Goal: Transaction & Acquisition: Purchase product/service

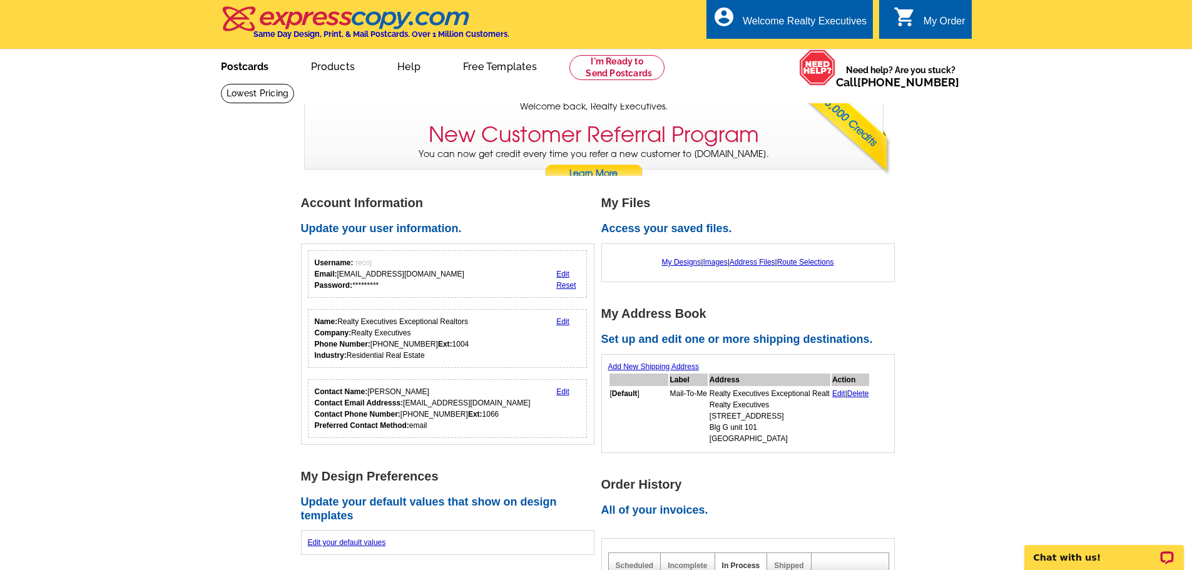
click at [240, 70] on link "Postcards" at bounding box center [245, 65] width 88 height 29
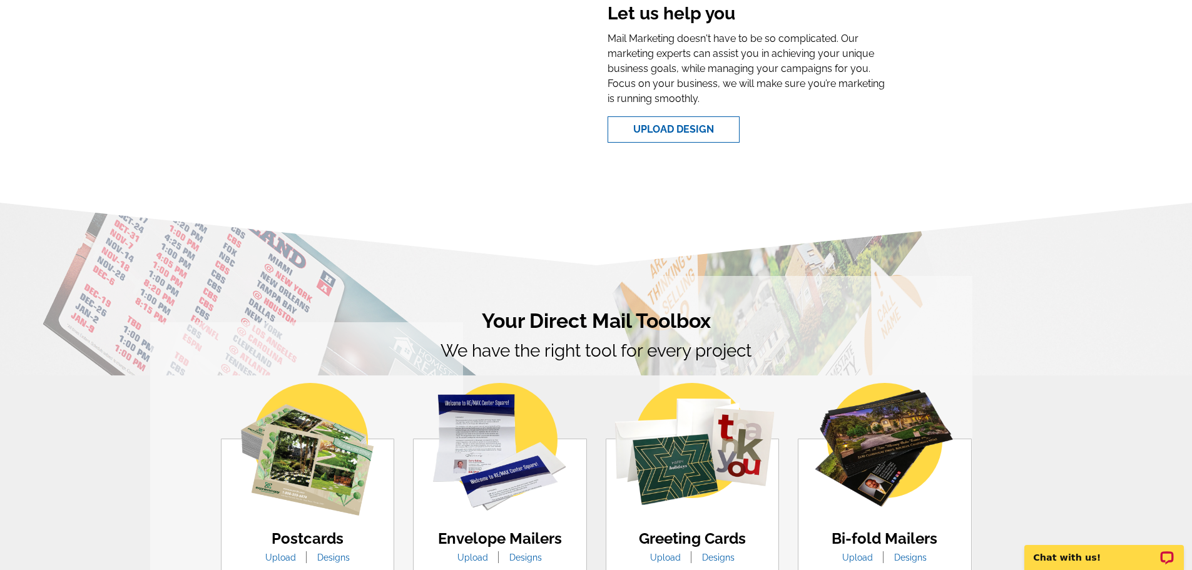
scroll to position [501, 0]
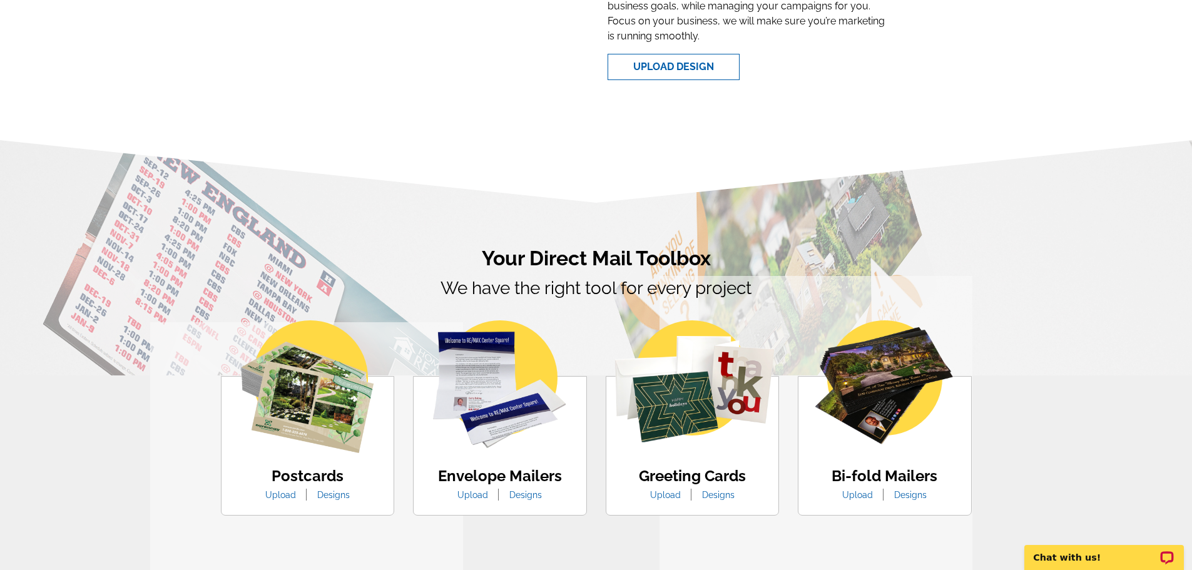
click at [346, 407] on img at bounding box center [307, 386] width 133 height 133
click at [336, 497] on link "Designs" at bounding box center [333, 495] width 51 height 10
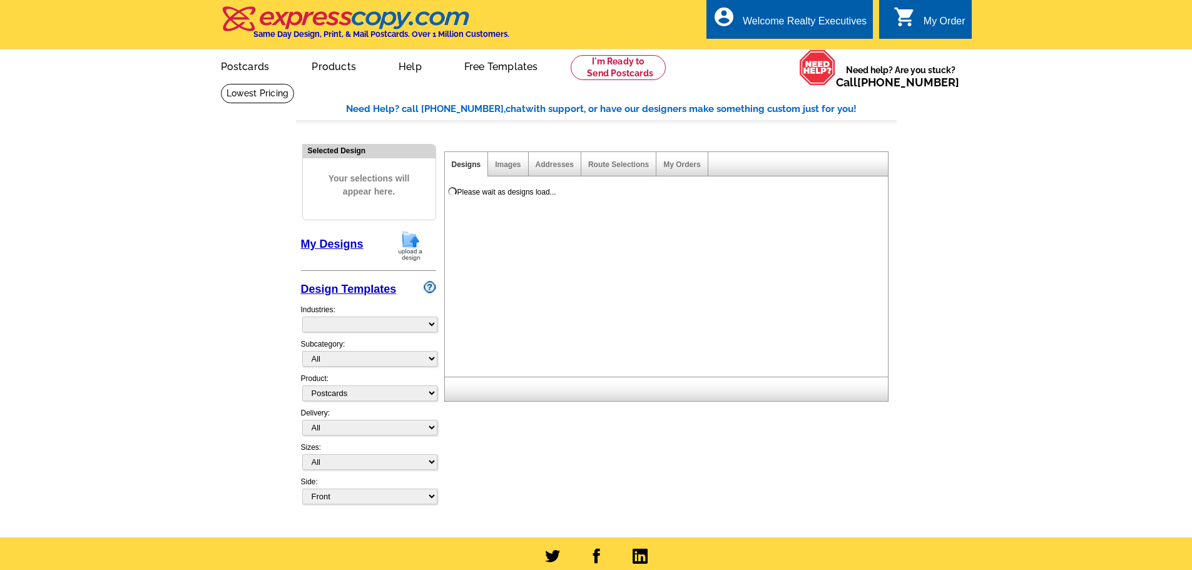
select select "1"
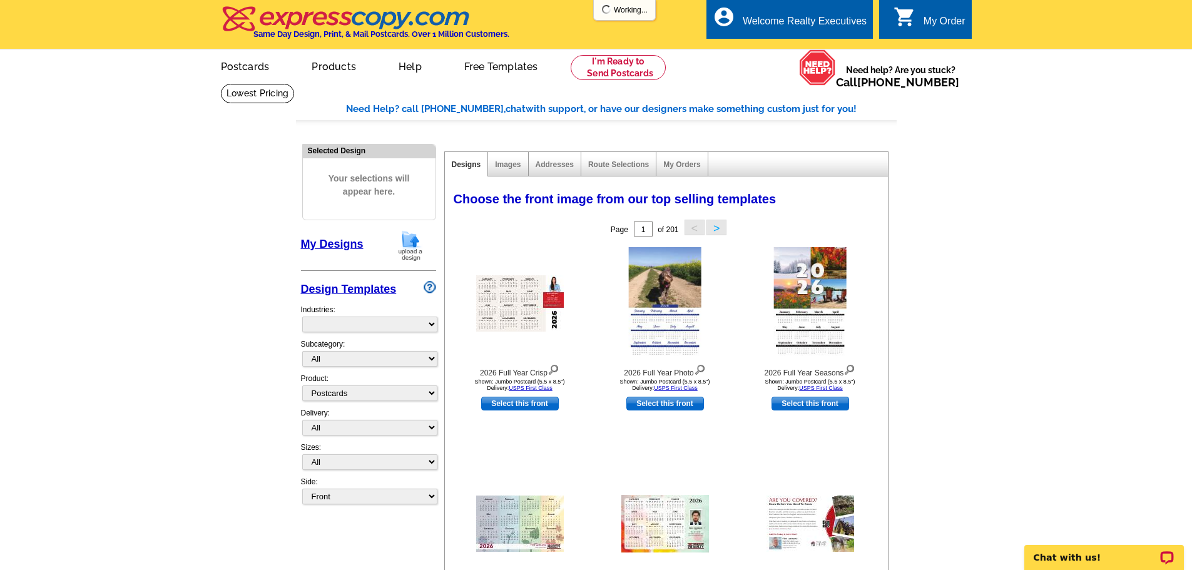
select select "971"
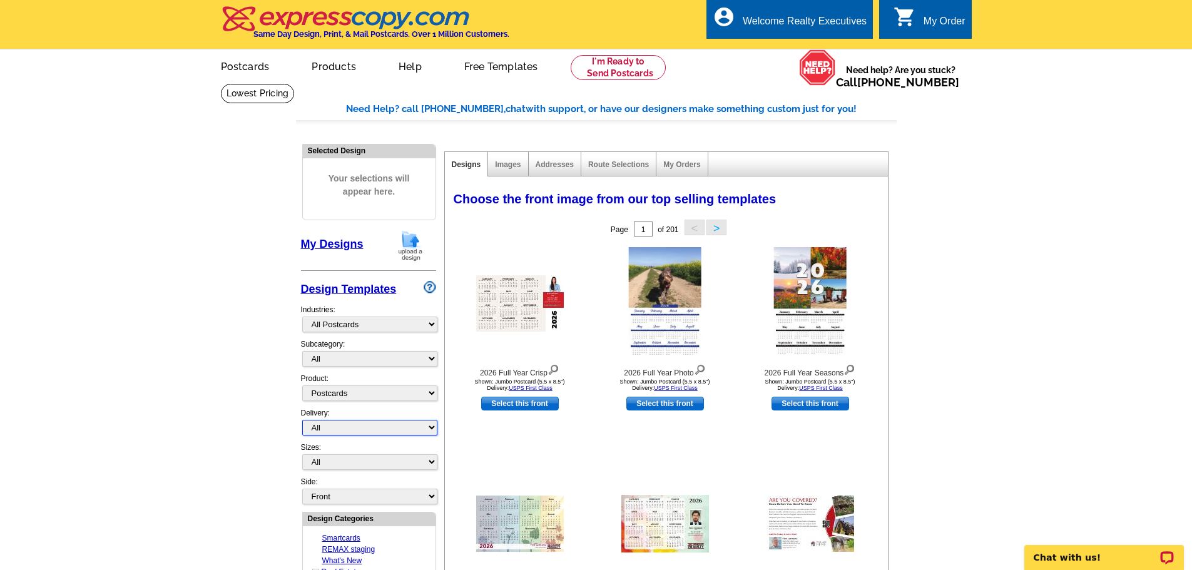
click at [396, 424] on select "All First Class Mail Shipped to Me EDDM Save 66% on Postage" at bounding box center [369, 428] width 135 height 16
select select "3"
click at [302, 421] on select "All First Class Mail Shipped to Me EDDM Save 66% on Postage" at bounding box center [369, 428] width 135 height 16
click at [929, 21] on div "My Order" at bounding box center [945, 25] width 42 height 18
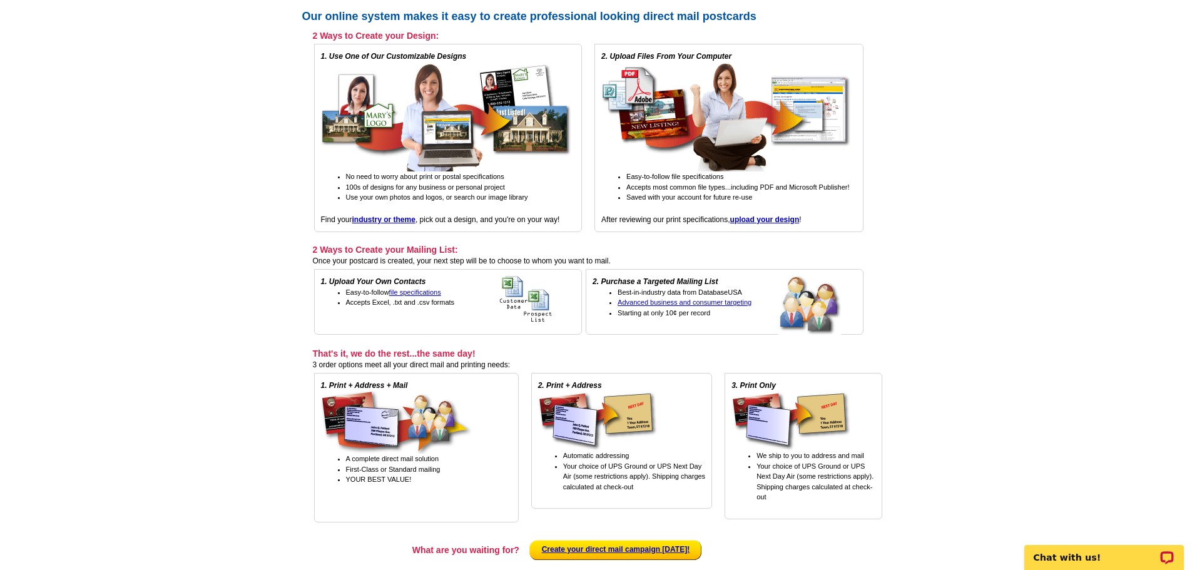
scroll to position [188, 0]
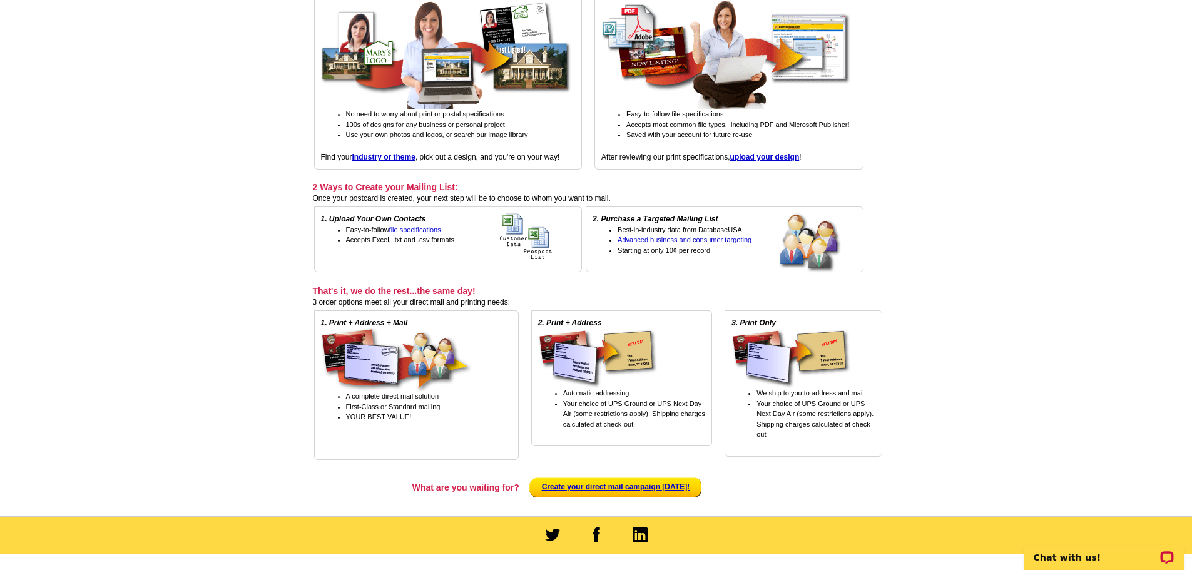
click at [804, 354] on img at bounding box center [791, 358] width 119 height 59
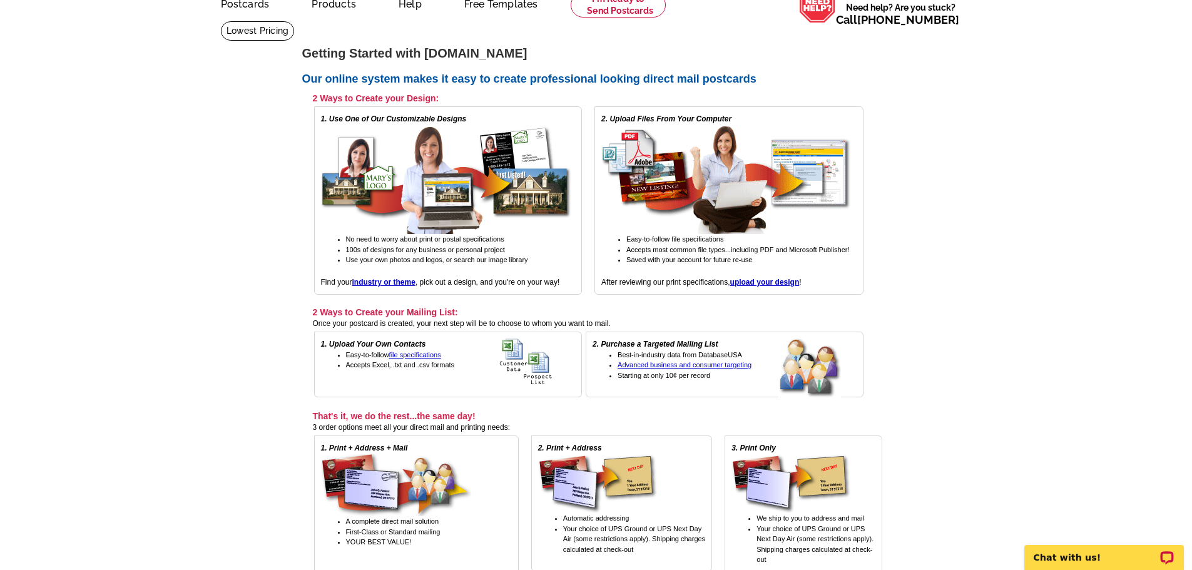
scroll to position [0, 0]
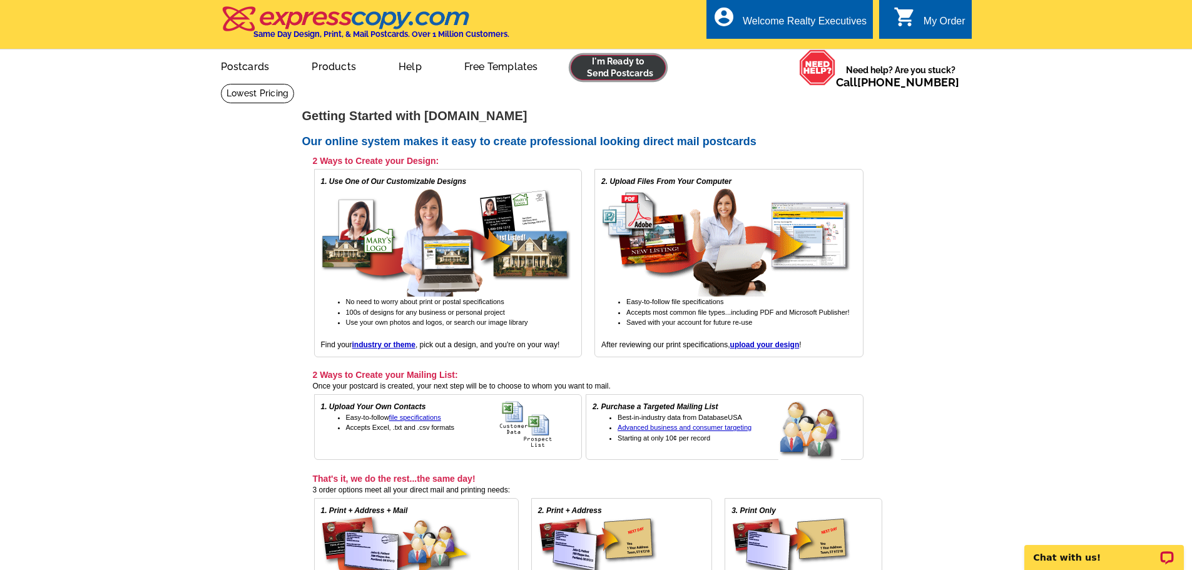
click at [621, 74] on link at bounding box center [619, 67] width 96 height 25
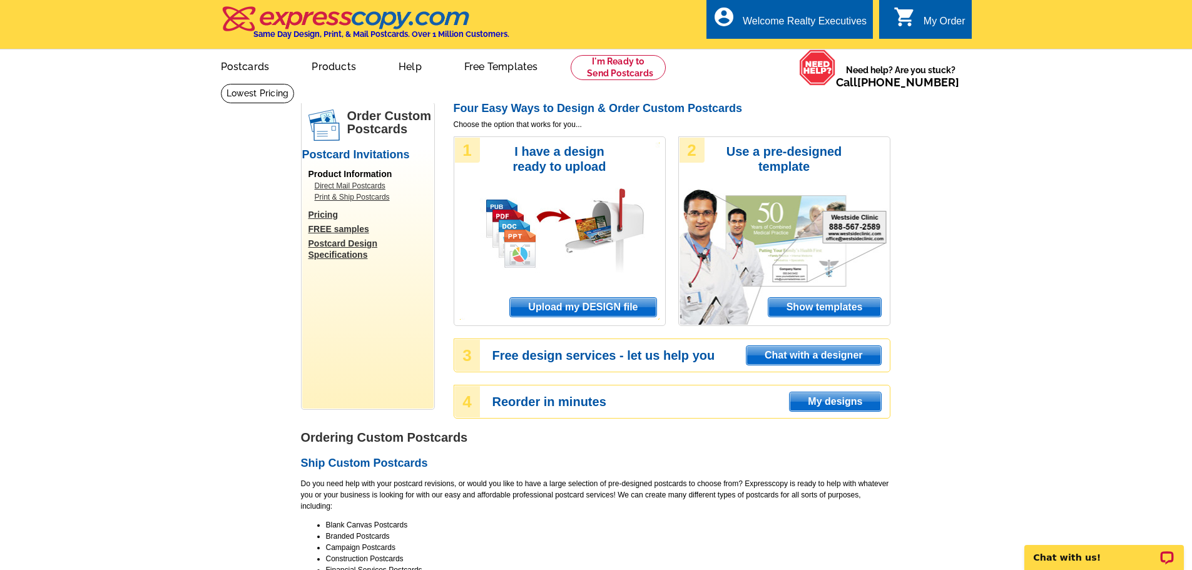
click at [569, 302] on span "Upload my DESIGN file" at bounding box center [583, 307] width 146 height 19
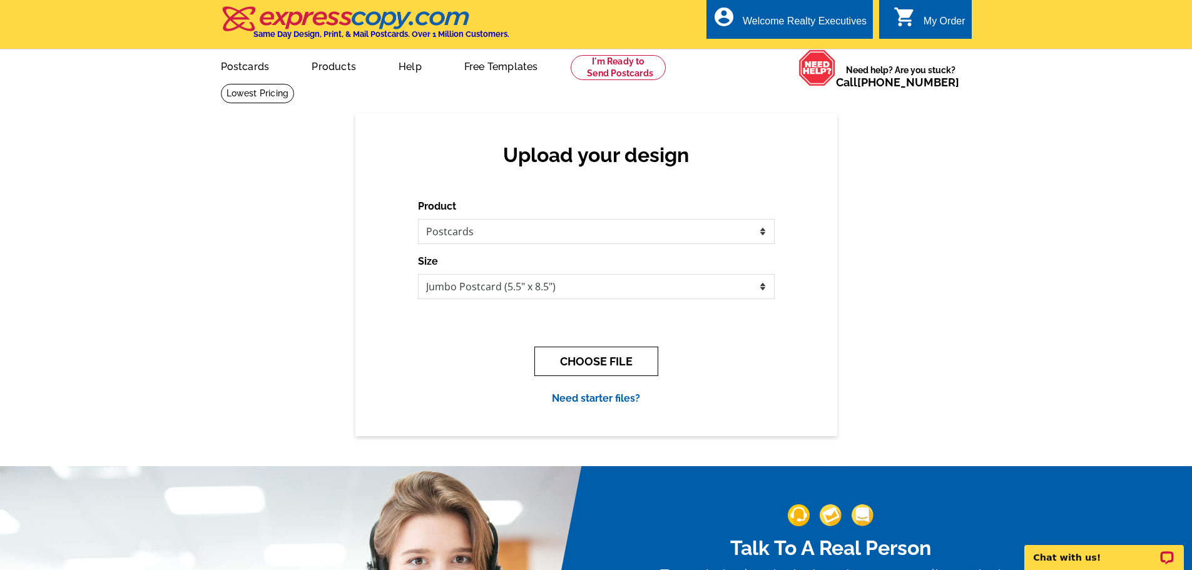
click at [607, 359] on button "CHOOSE FILE" at bounding box center [596, 361] width 124 height 29
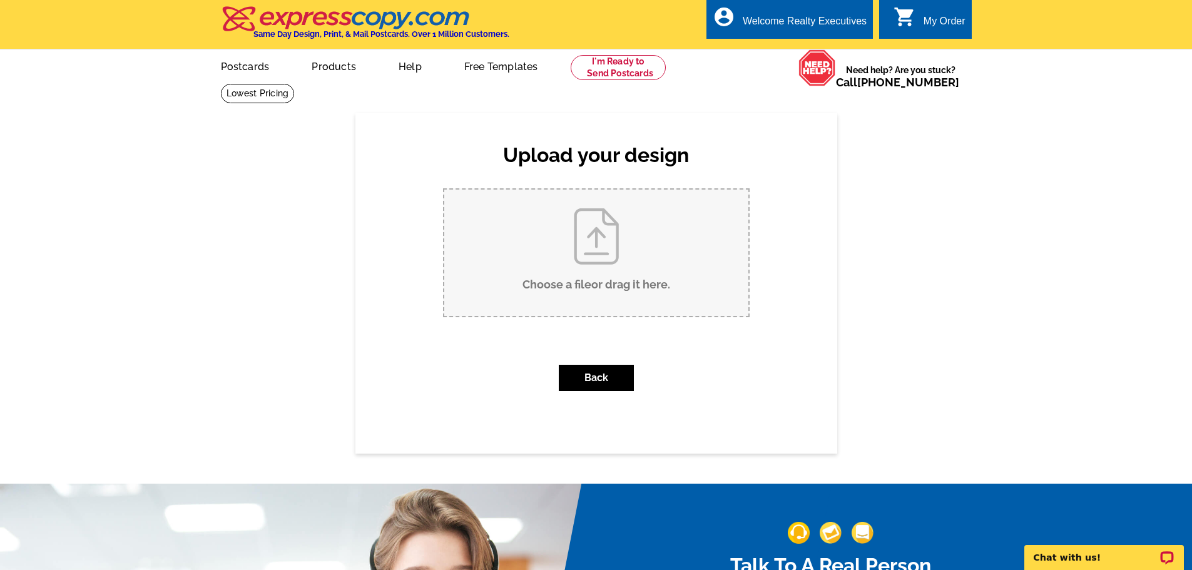
click at [627, 253] on input "Choose a file or drag it here ." at bounding box center [596, 253] width 304 height 126
type input "C:\fakepath\[PERSON_NAME] (1).png"
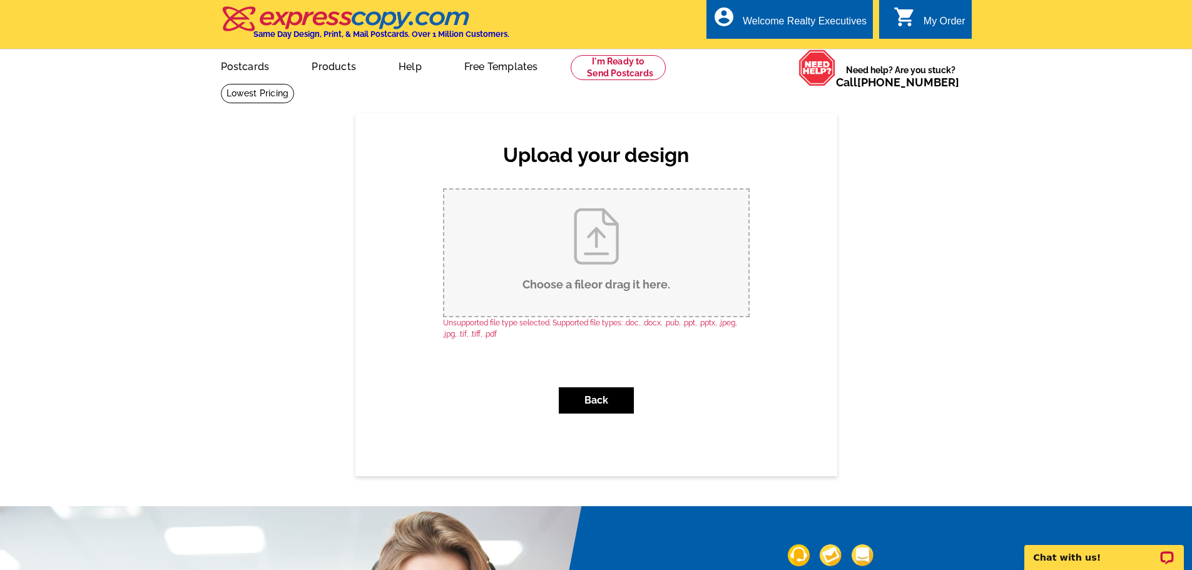
click at [592, 260] on input "Choose a file or drag it here ." at bounding box center [596, 253] width 304 height 126
click at [655, 277] on input "Choose a file or drag it here ." at bounding box center [596, 253] width 304 height 126
click at [585, 237] on input "Choose a file or drag it here ." at bounding box center [596, 253] width 304 height 126
type input "C:\fakepath\Natalie Chiesa.pdf"
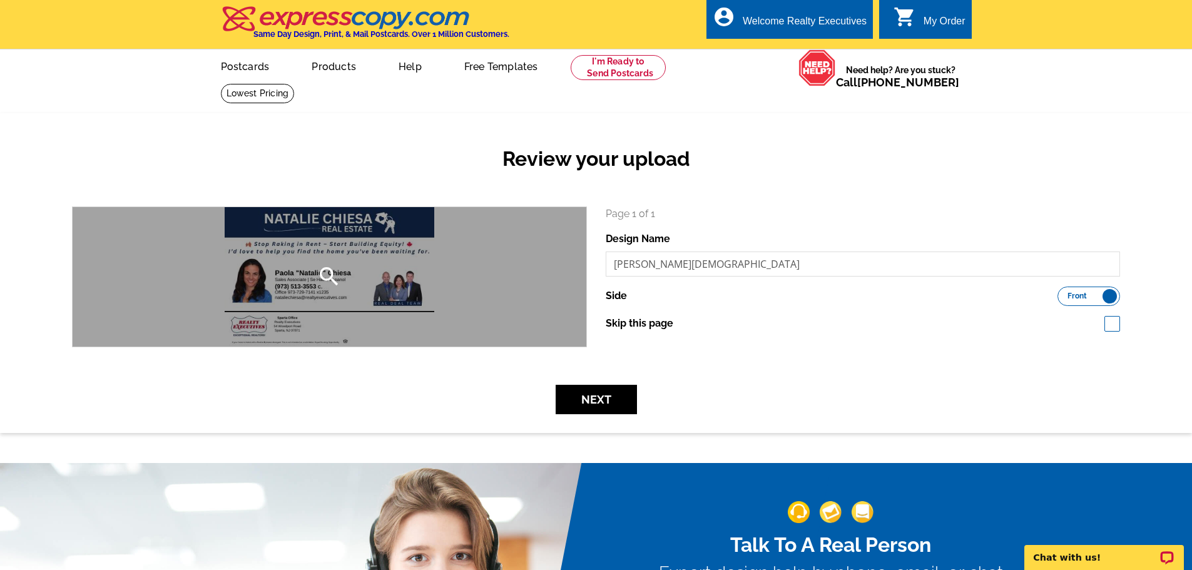
click at [323, 275] on icon "search" at bounding box center [329, 276] width 25 height 25
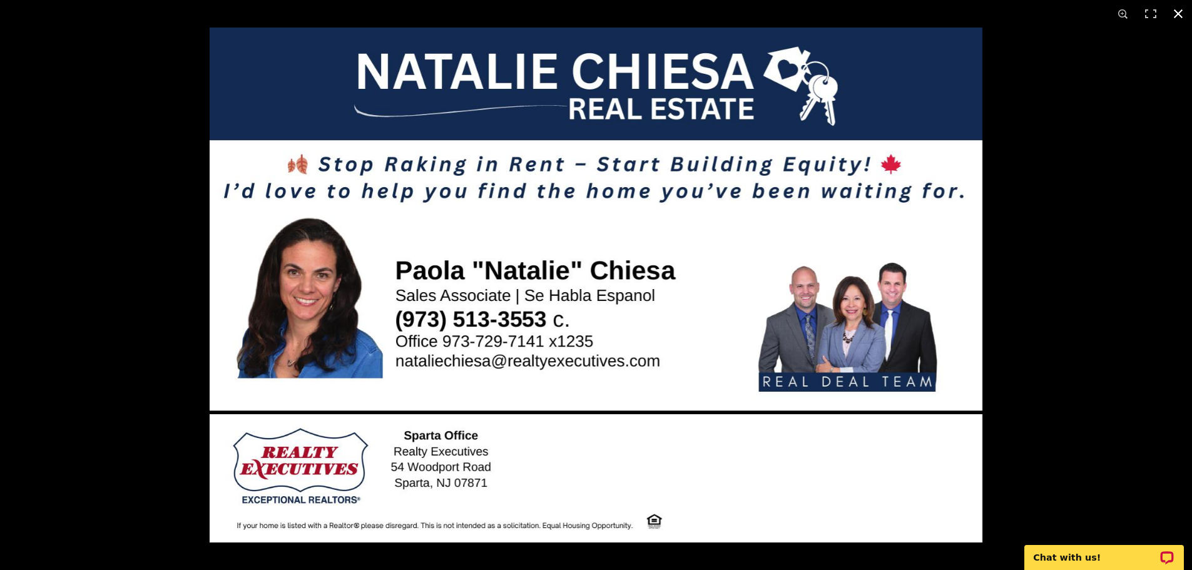
click at [996, 299] on div at bounding box center [806, 313] width 1192 height 570
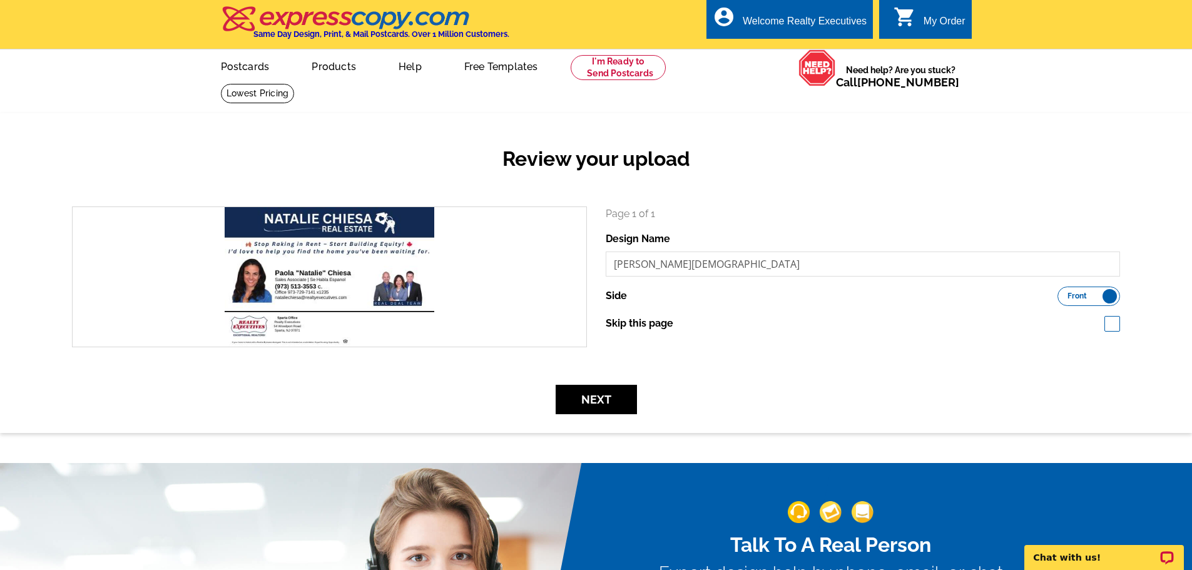
click at [1075, 297] on span "Front" at bounding box center [1077, 296] width 19 height 6
click at [1064, 293] on input "Front Back" at bounding box center [1064, 293] width 0 height 0
click at [579, 396] on button "Next" at bounding box center [596, 399] width 81 height 29
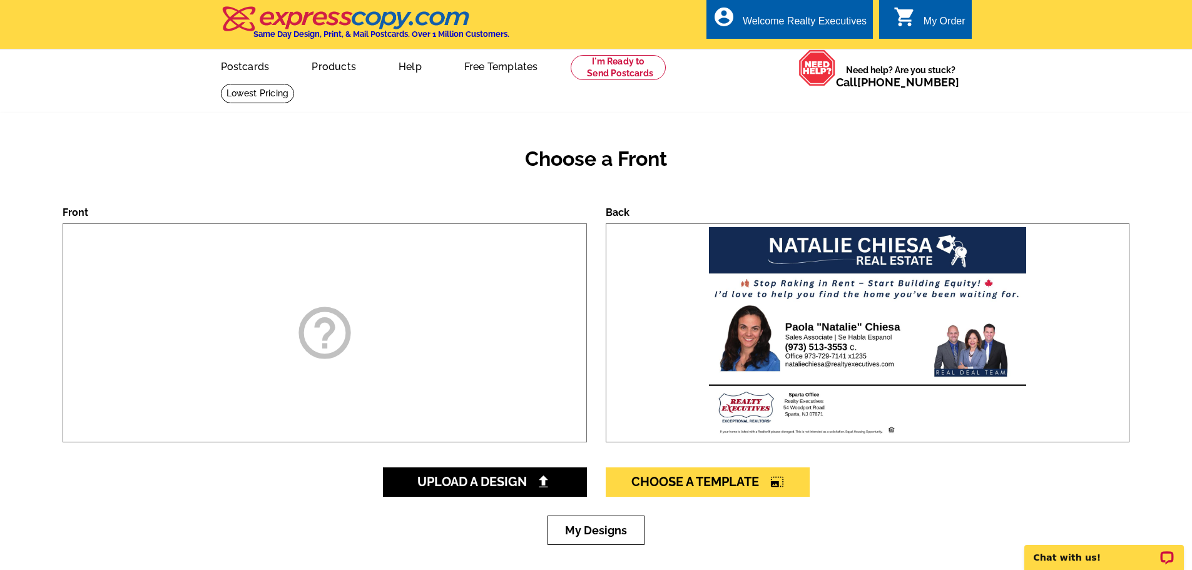
click at [365, 342] on div "help_outline" at bounding box center [325, 332] width 524 height 219
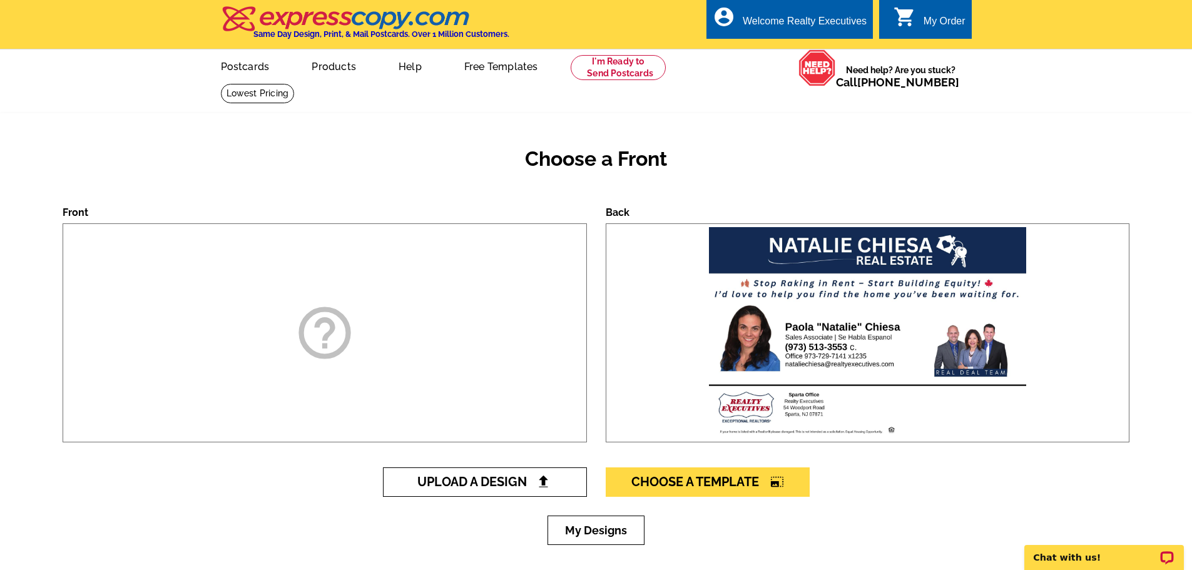
click at [435, 480] on span "Upload A Design" at bounding box center [484, 481] width 135 height 15
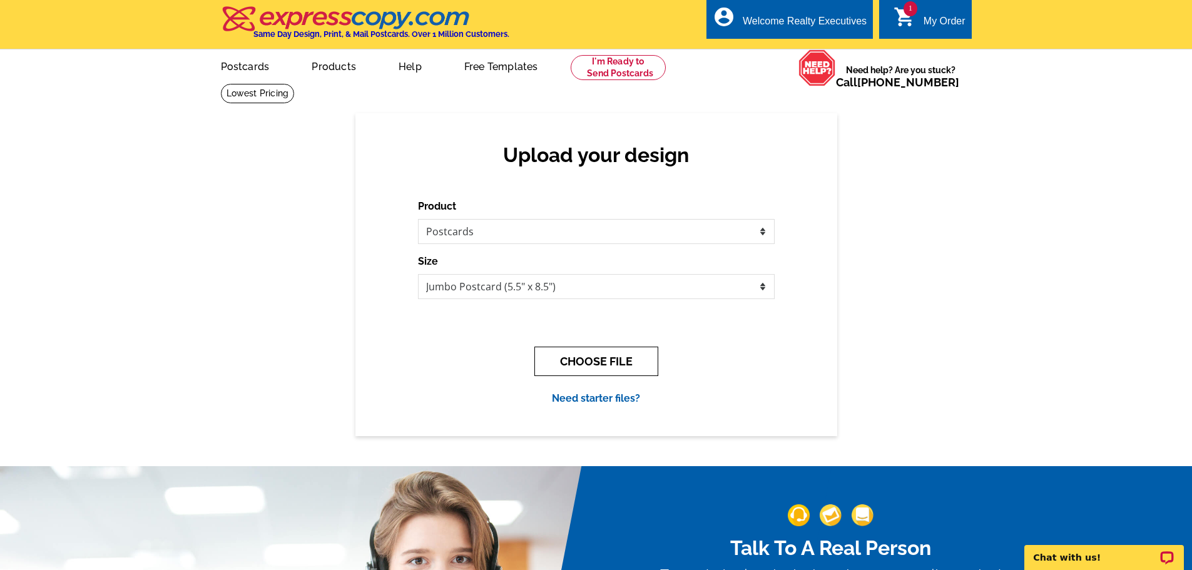
click at [598, 362] on button "CHOOSE FILE" at bounding box center [596, 361] width 124 height 29
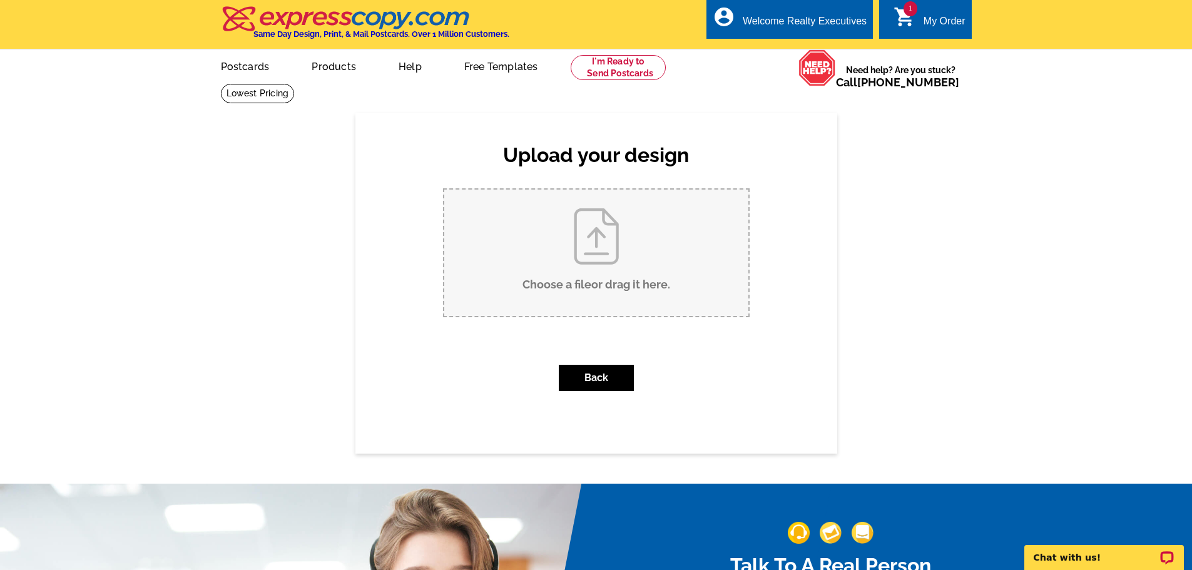
click at [611, 238] on input "Choose a file or drag it here ." at bounding box center [596, 253] width 304 height 126
type input "C:\fakepath\Natalie EDDM.pdf"
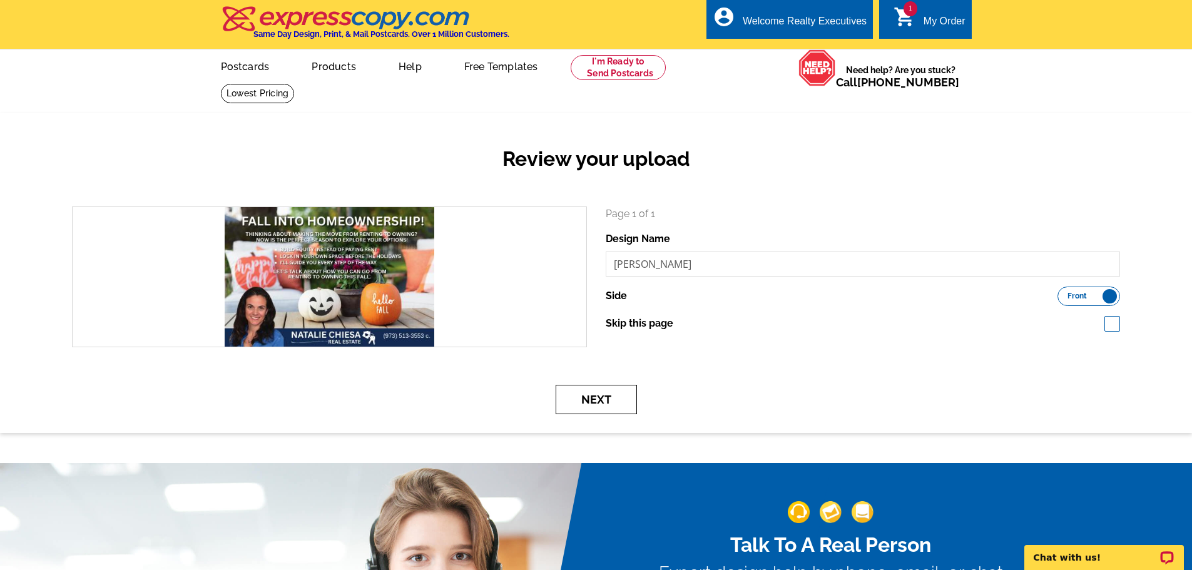
click at [620, 402] on button "Next" at bounding box center [596, 399] width 81 height 29
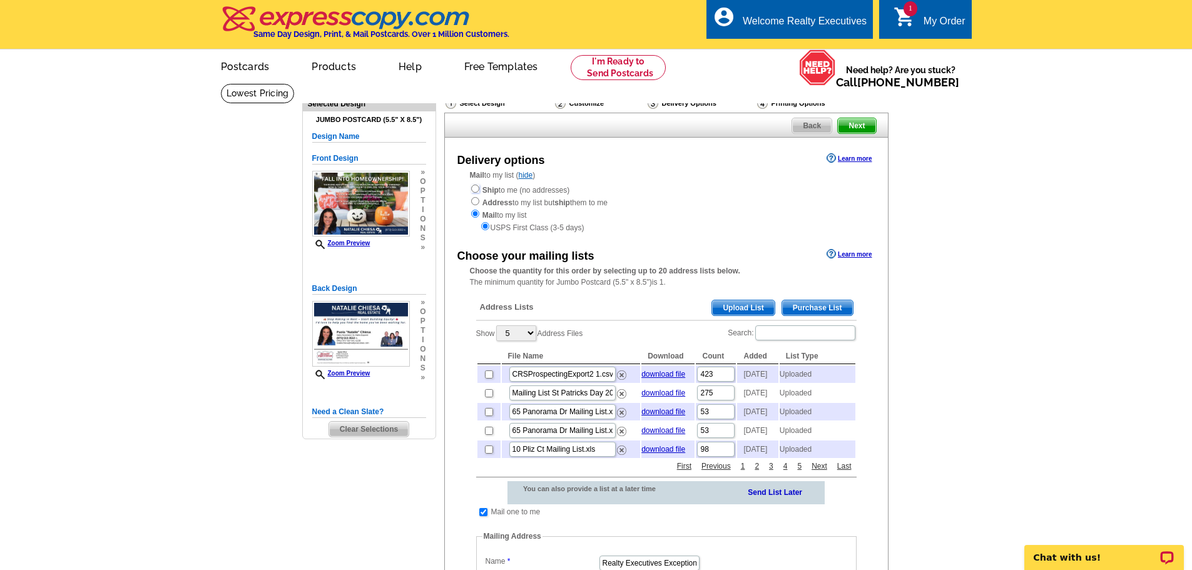
click at [474, 188] on input "radio" at bounding box center [475, 189] width 8 height 8
radio input "true"
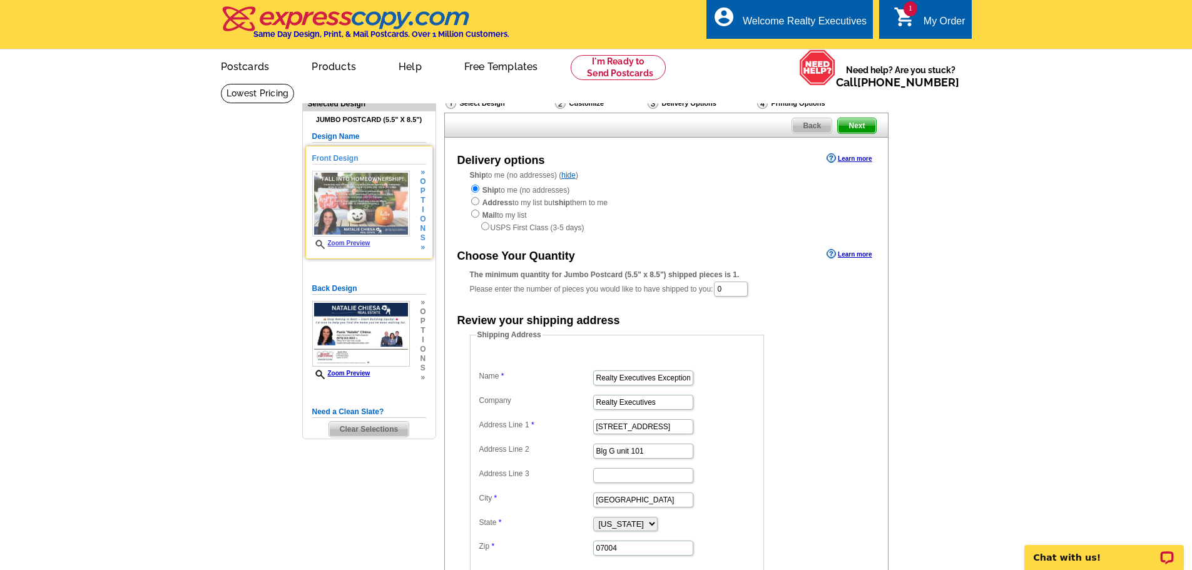
click at [359, 242] on link "Zoom Preview" at bounding box center [341, 243] width 58 height 7
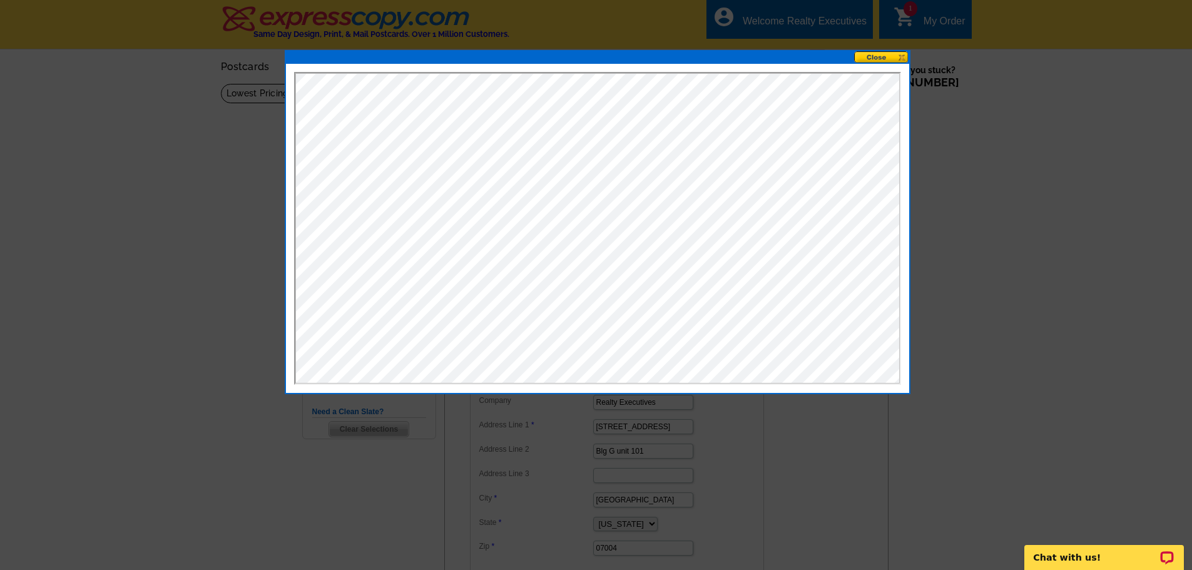
click at [874, 60] on button at bounding box center [881, 57] width 55 height 12
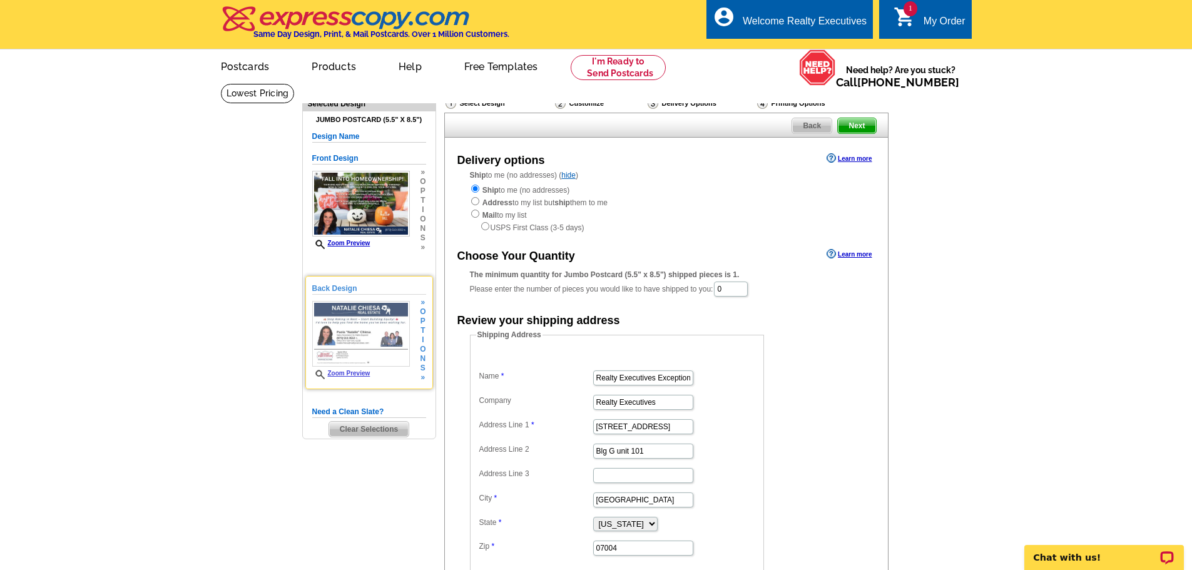
click at [360, 376] on link "Zoom Preview" at bounding box center [341, 373] width 58 height 7
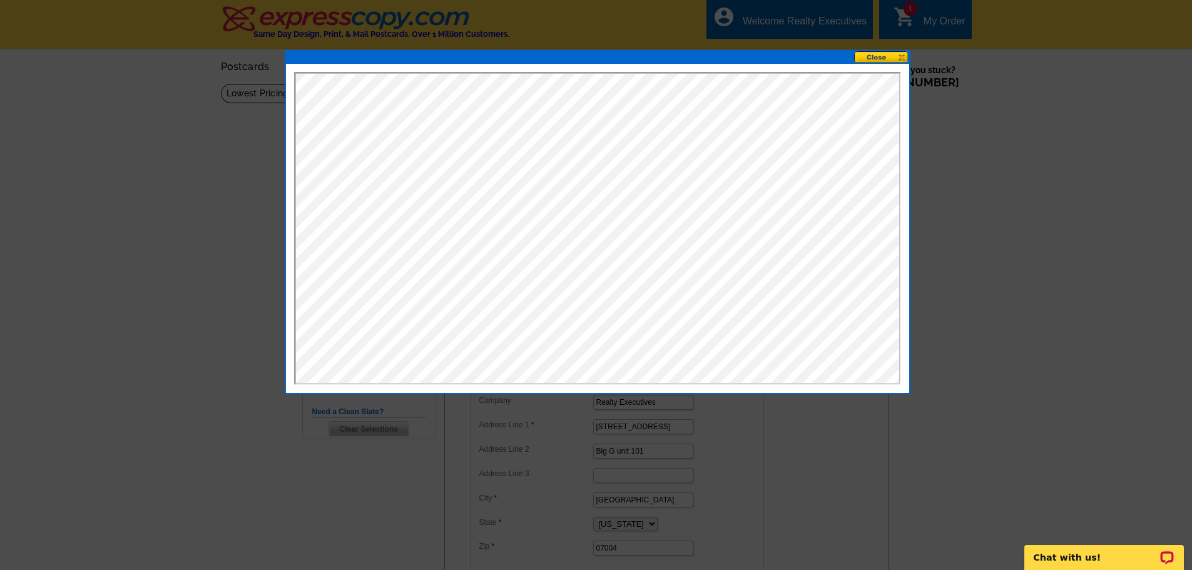
click at [879, 58] on button at bounding box center [881, 57] width 55 height 12
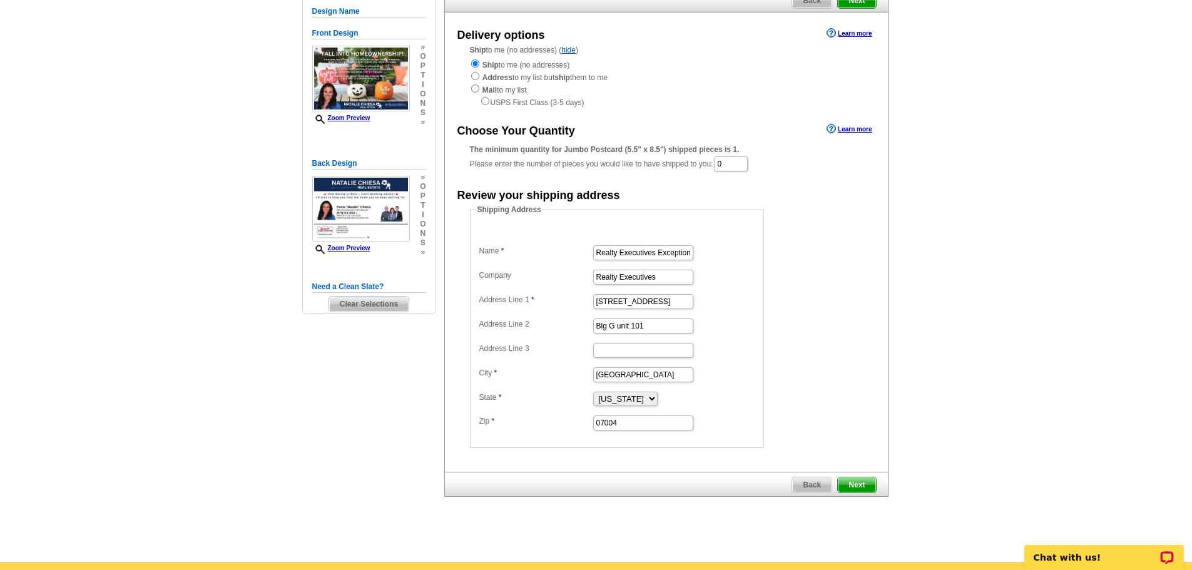
scroll to position [188, 0]
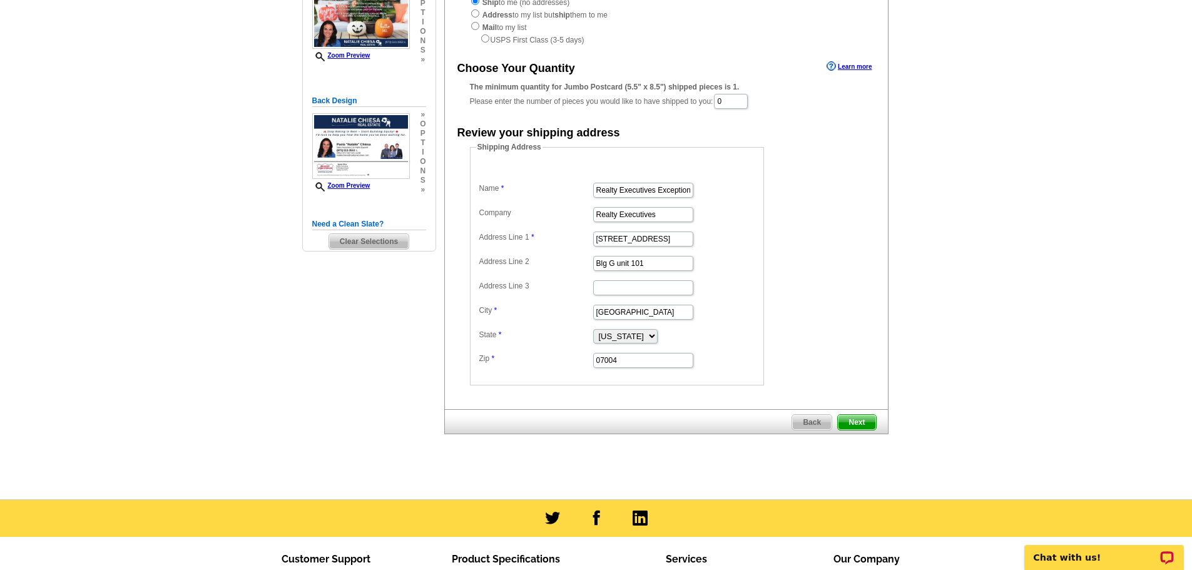
drag, startPoint x: 857, startPoint y: 419, endPoint x: 931, endPoint y: 407, distance: 74.8
click at [859, 419] on span "Next" at bounding box center [857, 422] width 38 height 15
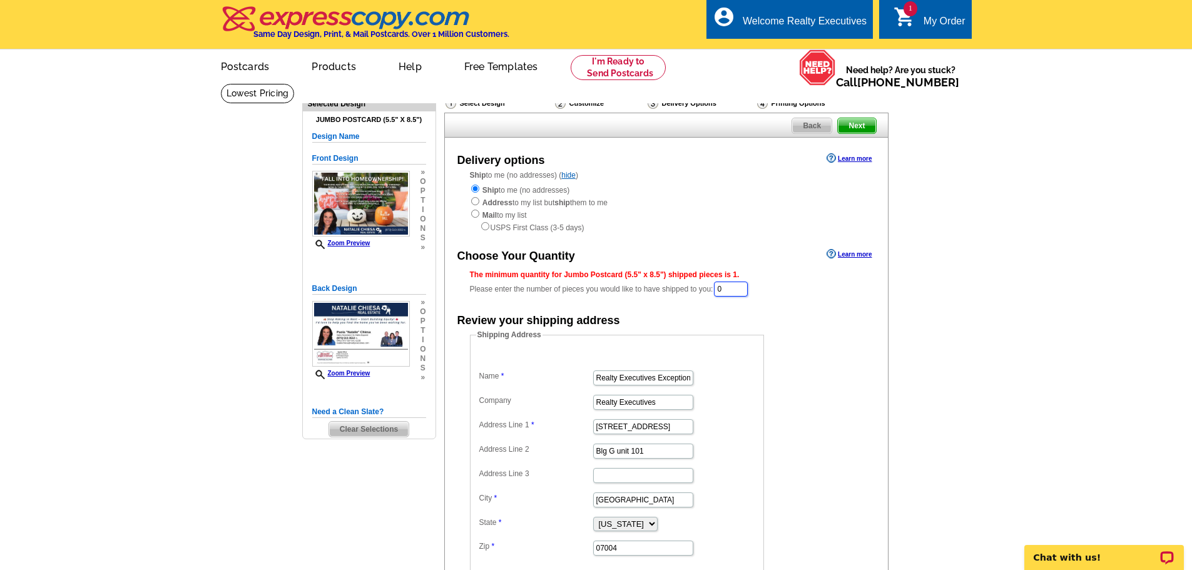
drag, startPoint x: 734, startPoint y: 289, endPoint x: 715, endPoint y: 290, distance: 19.5
click at [715, 290] on div "The minimum quantity for Jumbo Postcard (5.5" x 8.5") shipped pieces is 1. Plea…" at bounding box center [666, 283] width 393 height 29
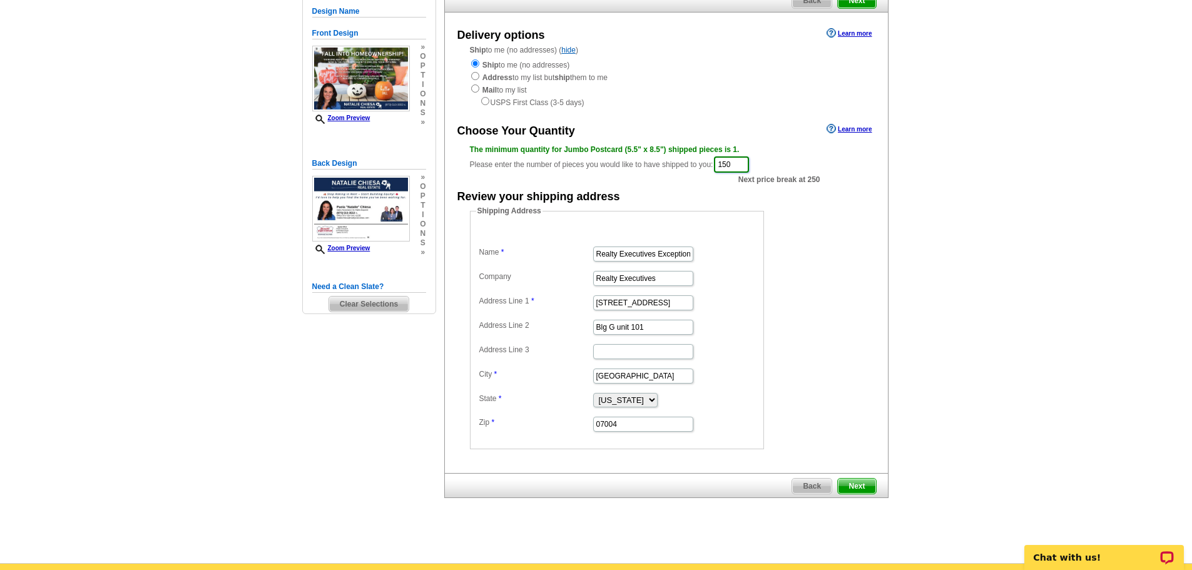
scroll to position [250, 0]
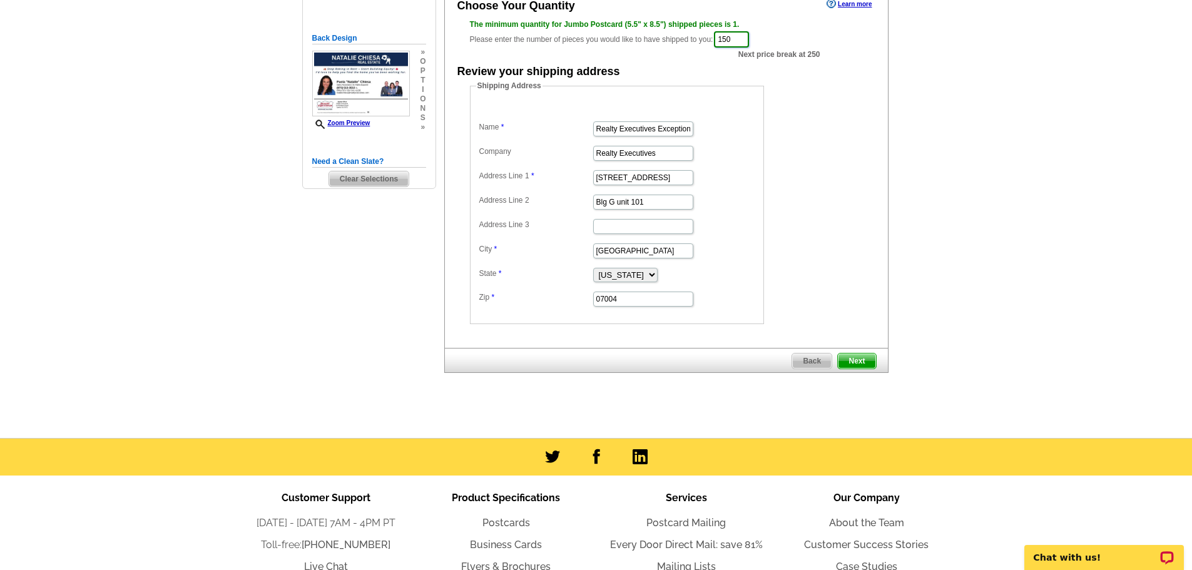
type input "150"
click at [856, 360] on span "Next" at bounding box center [857, 361] width 38 height 15
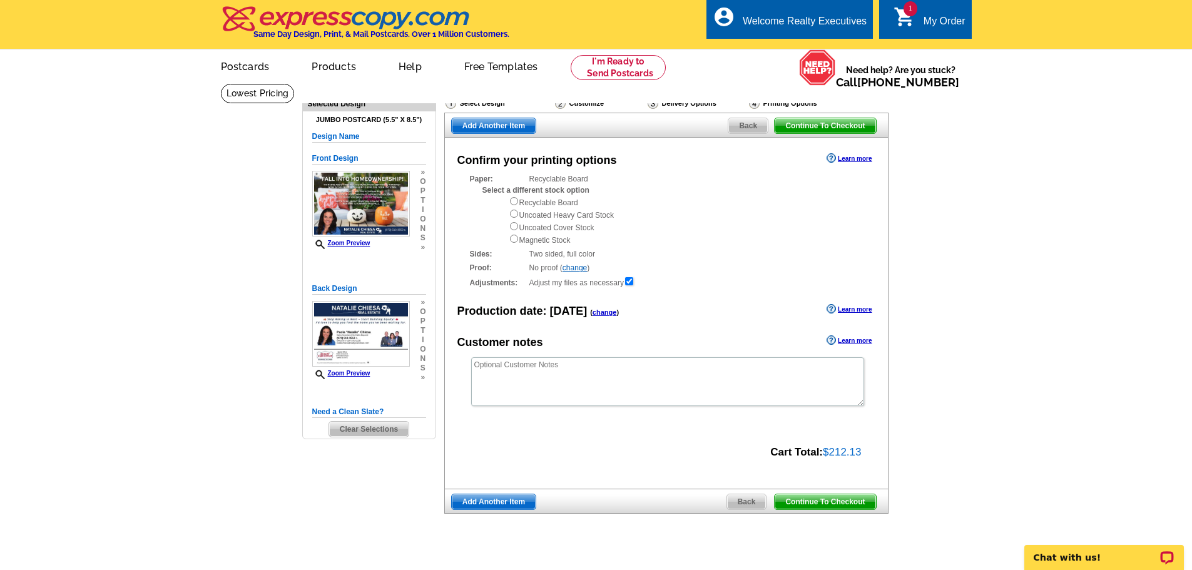
click at [580, 269] on link "change" at bounding box center [575, 267] width 24 height 9
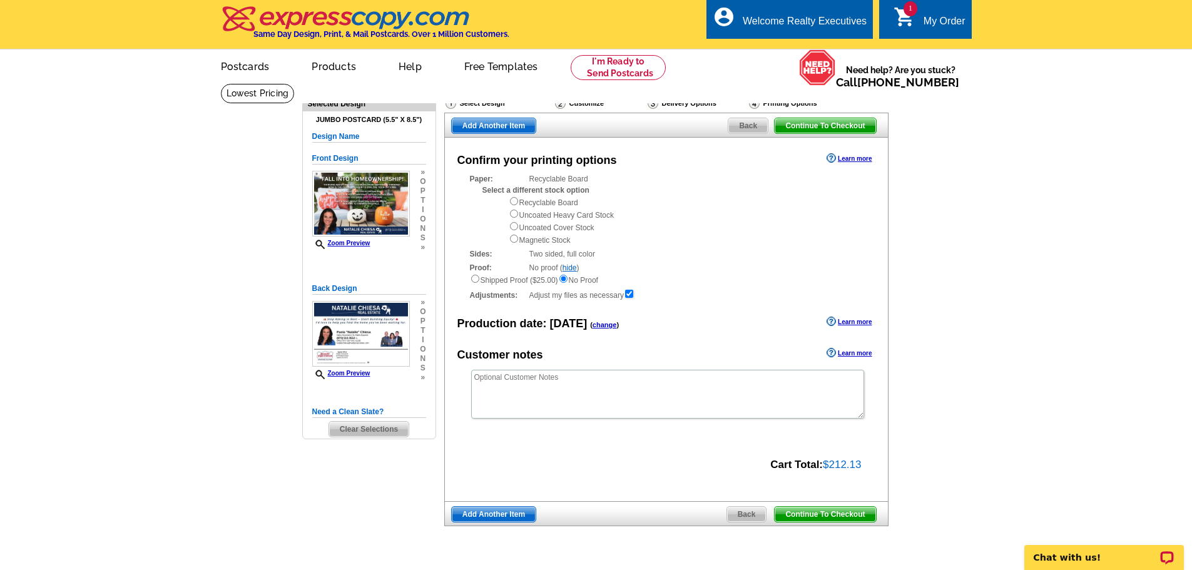
click at [687, 248] on div "Paper: Recyclable Board Select a different stock option Recyclable Board Uncoat…" at bounding box center [666, 237] width 393 height 128
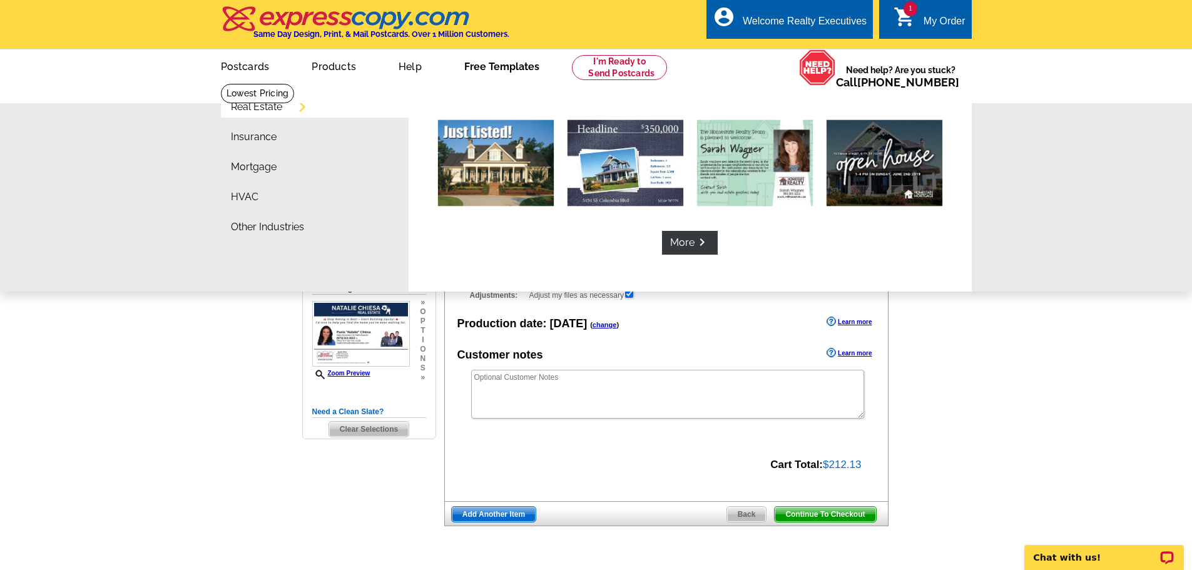
click at [496, 73] on link "Free Templates" at bounding box center [501, 65] width 115 height 29
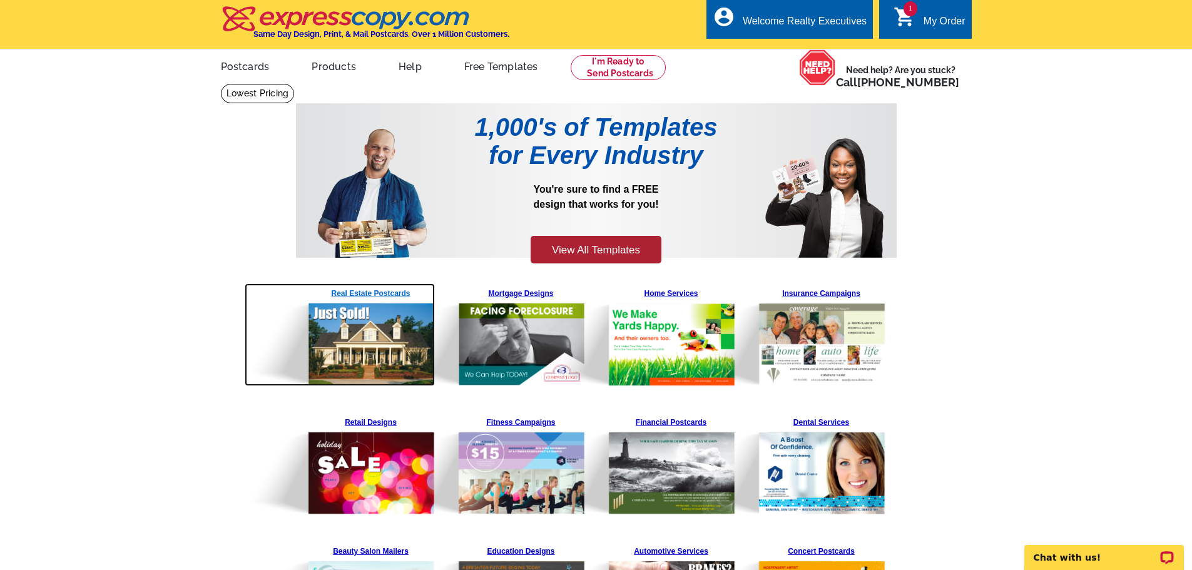
click at [374, 295] on link "Real Estate Postcards" at bounding box center [370, 335] width 131 height 103
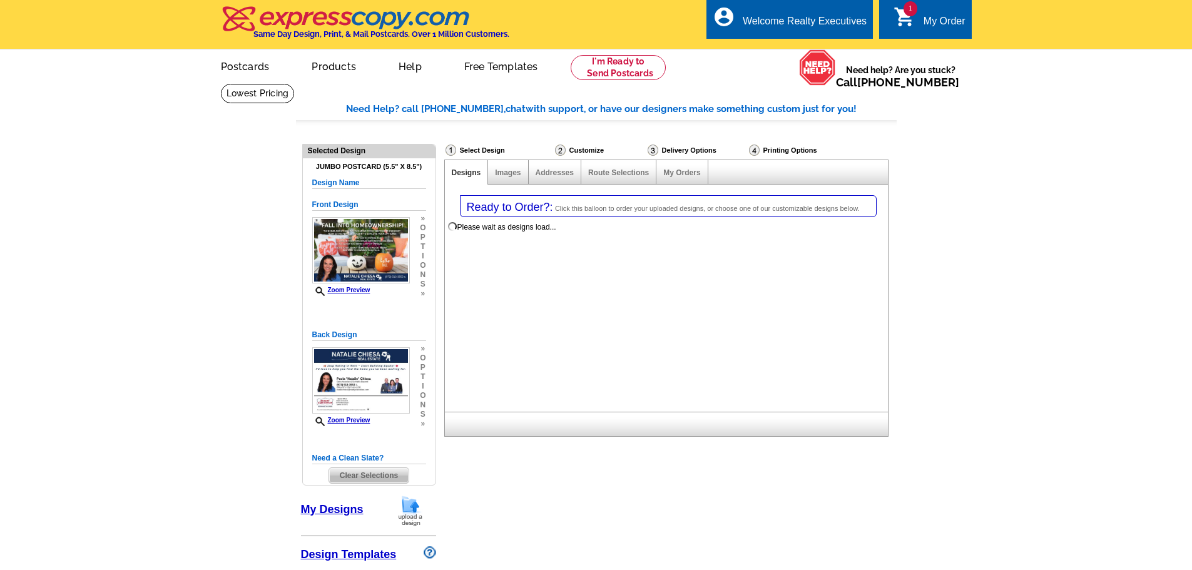
select select "1"
select select "2"
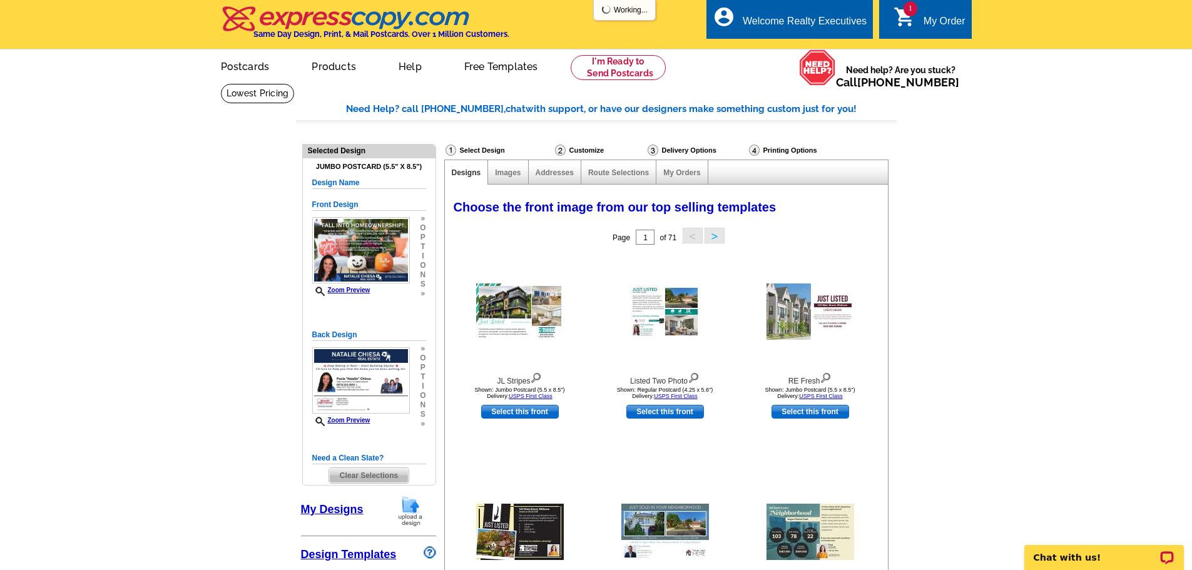
select select "785"
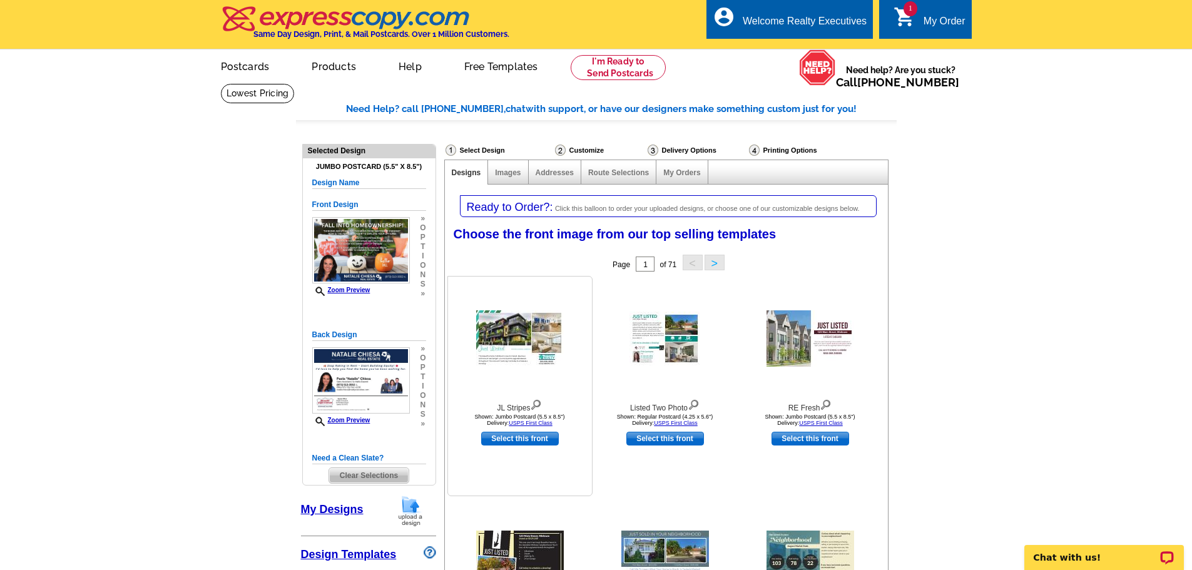
click at [532, 337] on img at bounding box center [520, 338] width 88 height 56
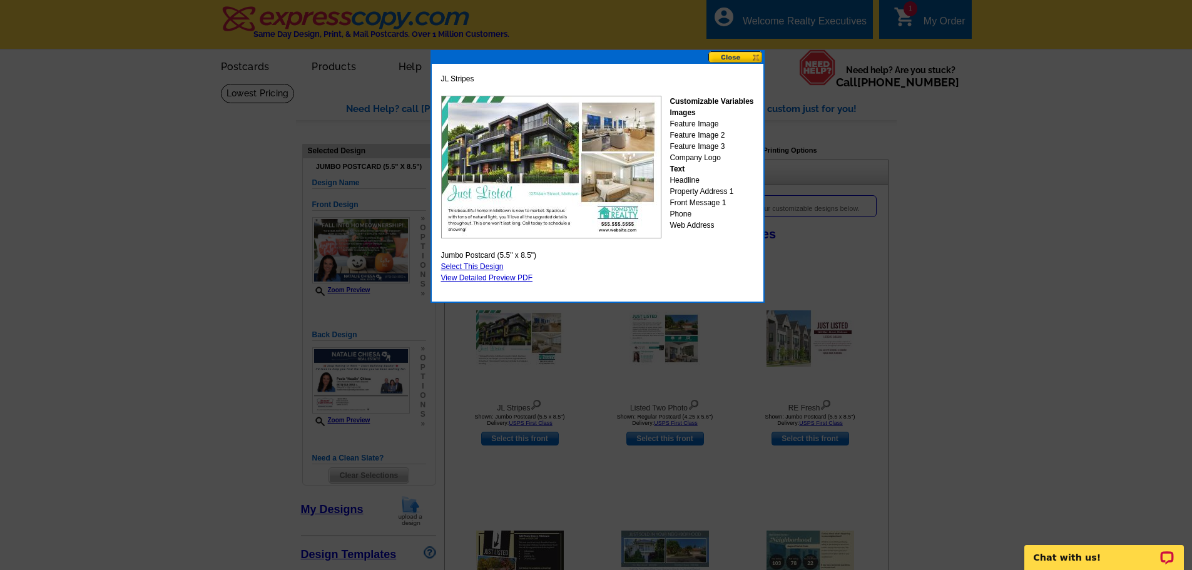
click at [480, 267] on link "Select This Design" at bounding box center [472, 266] width 63 height 9
select select "back"
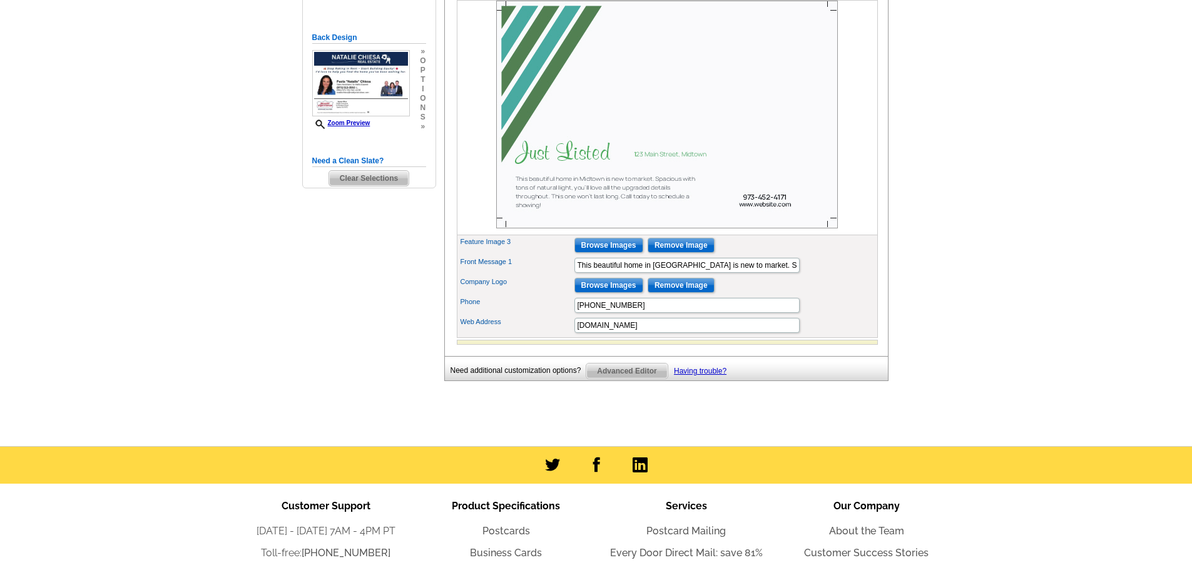
scroll to position [63, 0]
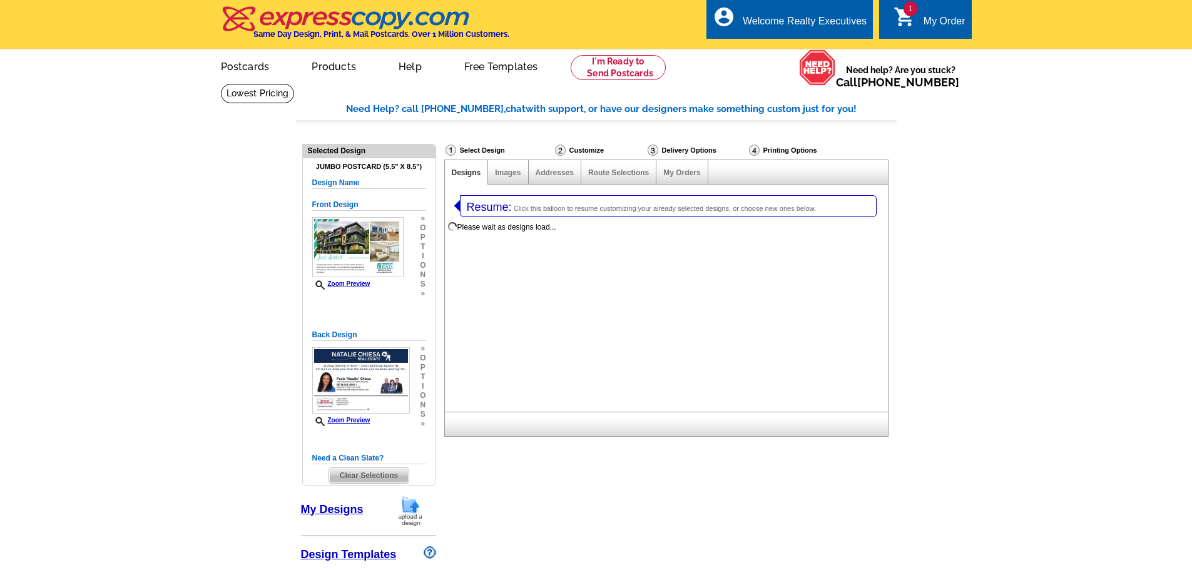
select select "1"
select select "2"
select select "785"
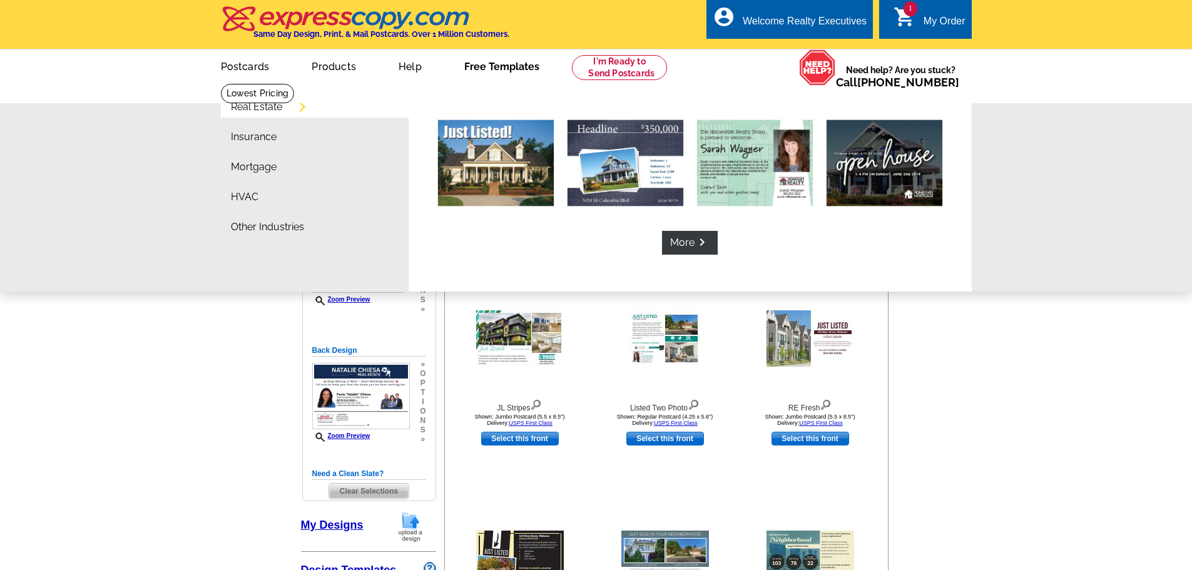
click at [513, 62] on link "Free Templates" at bounding box center [501, 65] width 115 height 29
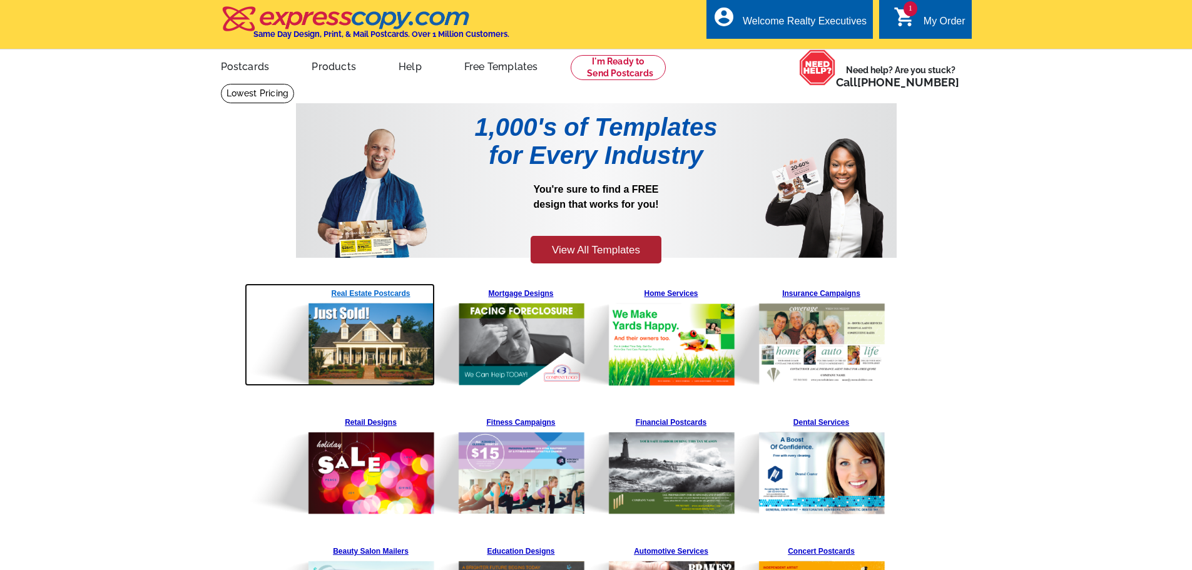
click at [365, 289] on img at bounding box center [340, 335] width 191 height 103
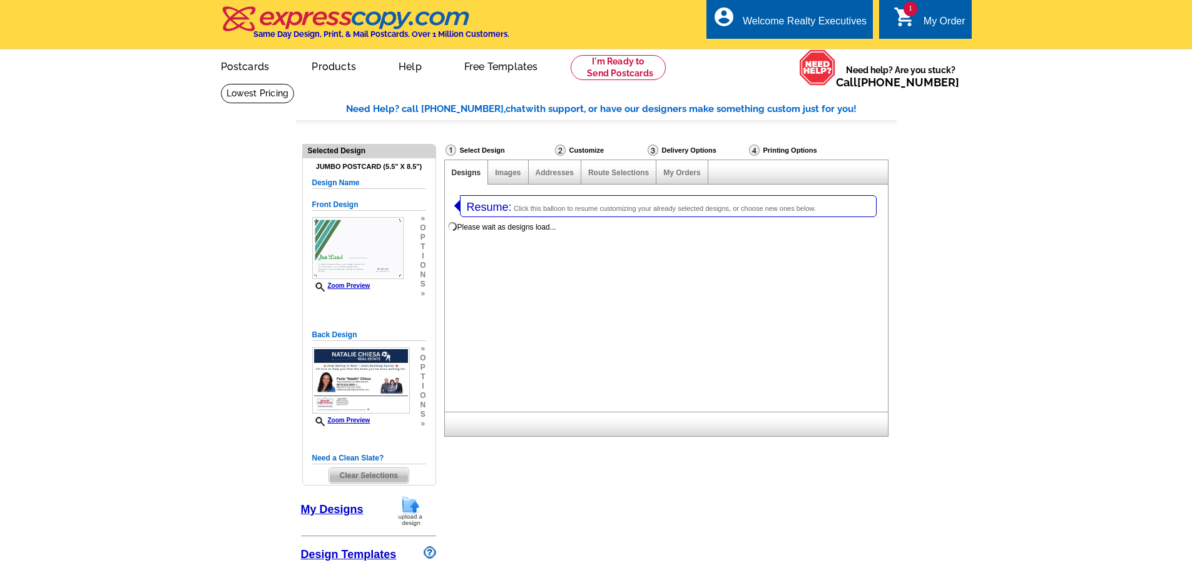
select select "1"
select select "2"
select select "785"
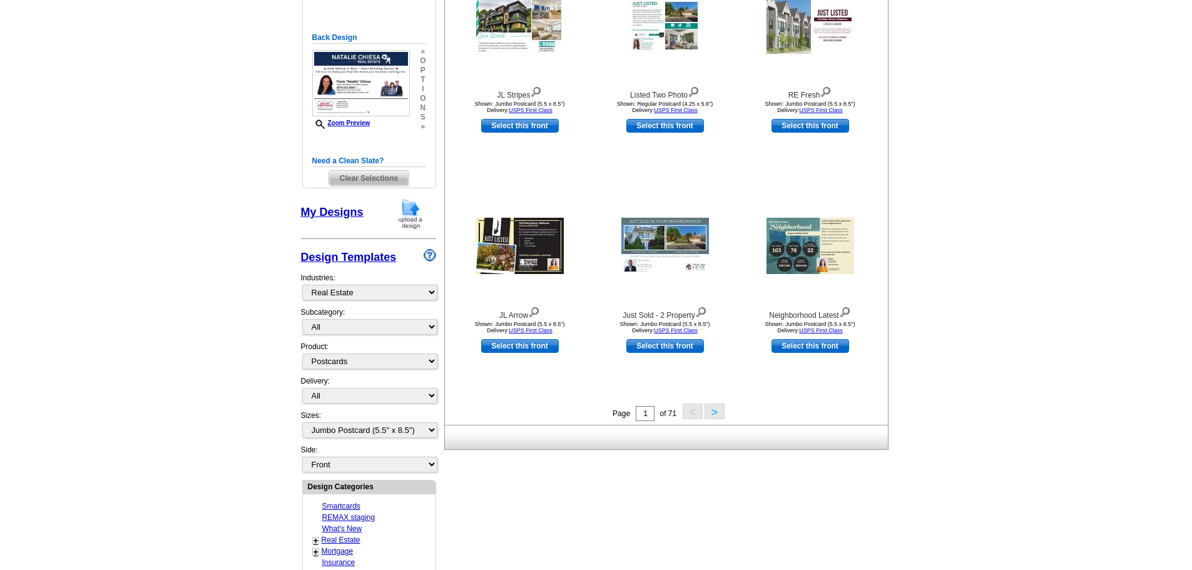
scroll to position [125, 0]
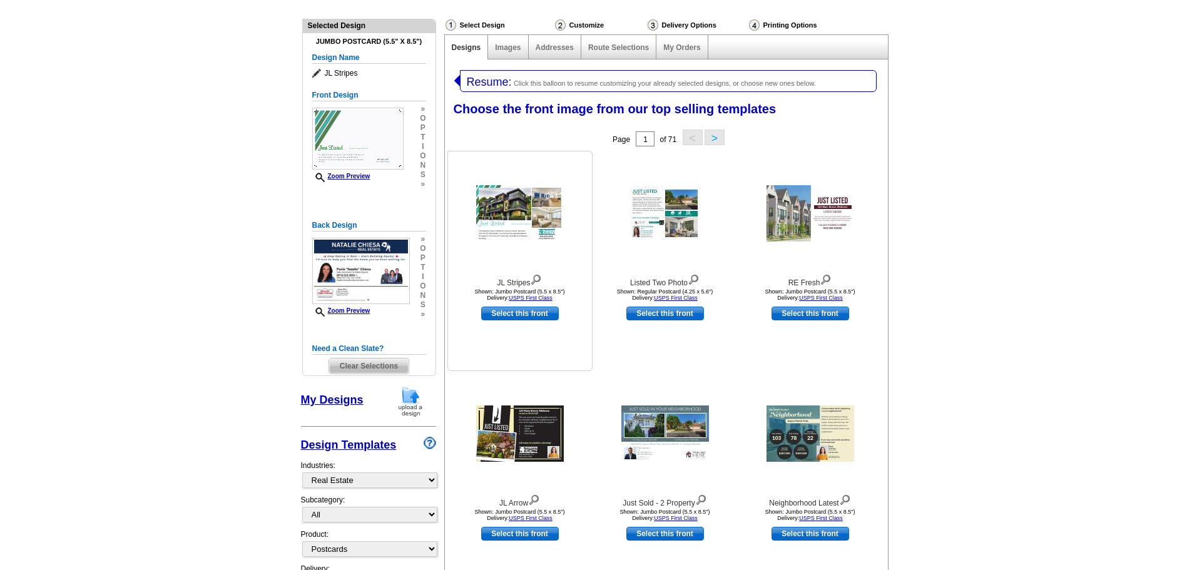
click at [541, 314] on link "Select this front" at bounding box center [520, 314] width 78 height 14
select select "back"
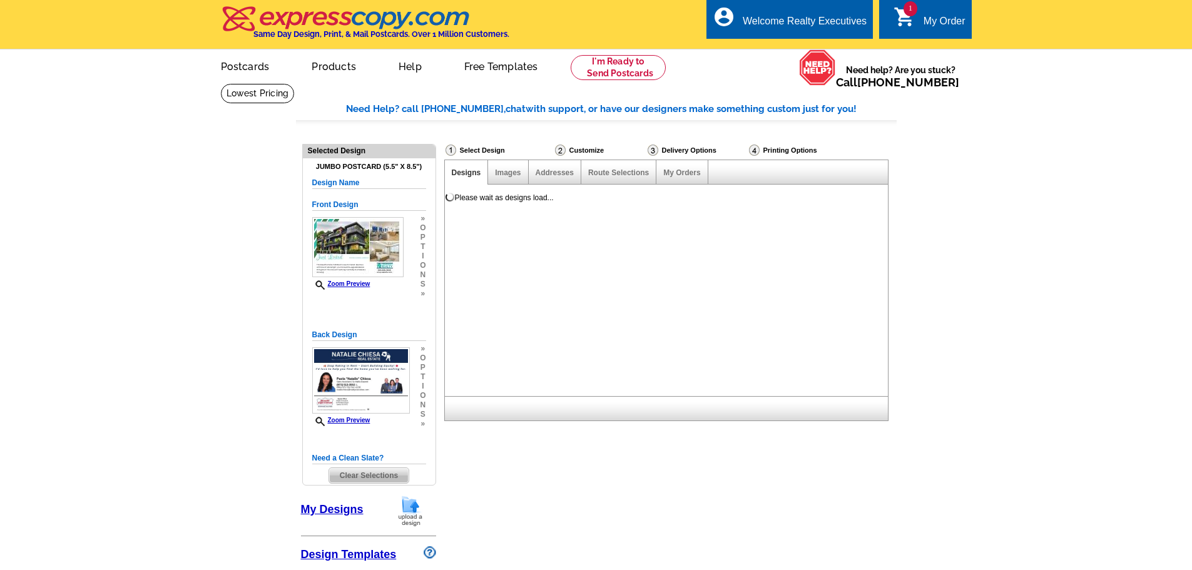
scroll to position [0, 0]
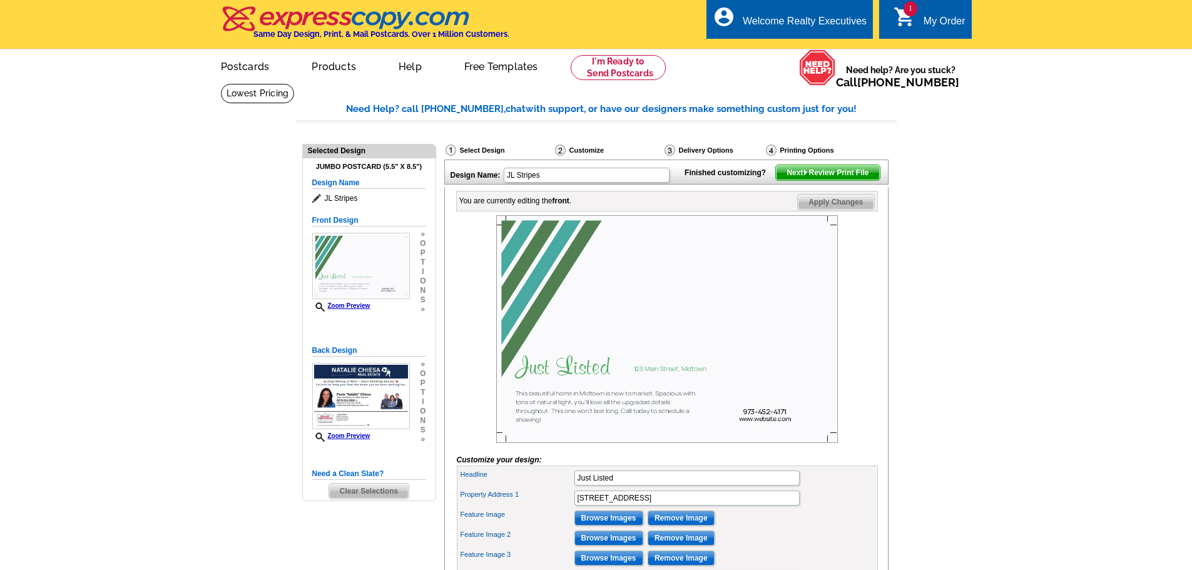
click at [805, 175] on img at bounding box center [806, 173] width 6 height 6
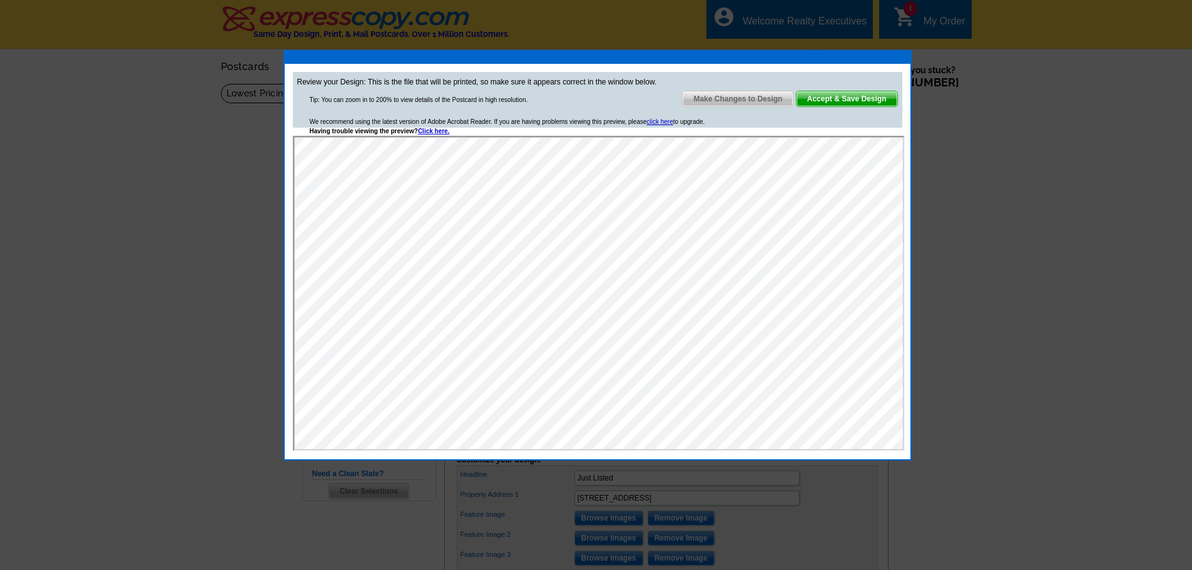
drag, startPoint x: 973, startPoint y: 123, endPoint x: 970, endPoint y: 135, distance: 12.2
click at [971, 123] on div at bounding box center [596, 285] width 1192 height 570
drag, startPoint x: 1001, startPoint y: 111, endPoint x: 1016, endPoint y: 113, distance: 15.1
click at [1006, 106] on div at bounding box center [596, 285] width 1192 height 570
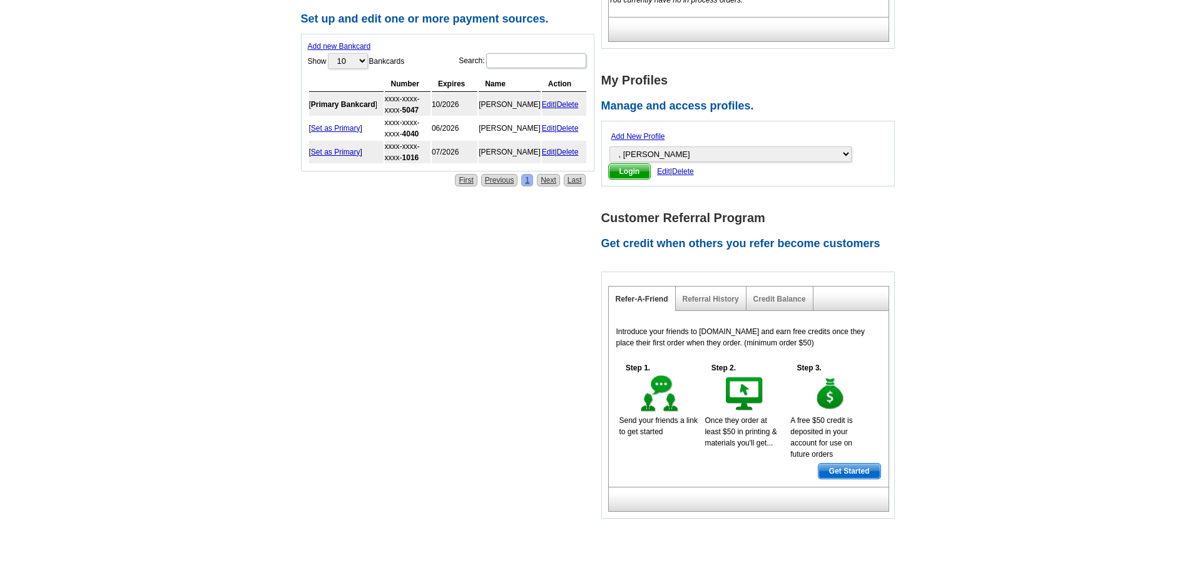
scroll to position [755, 0]
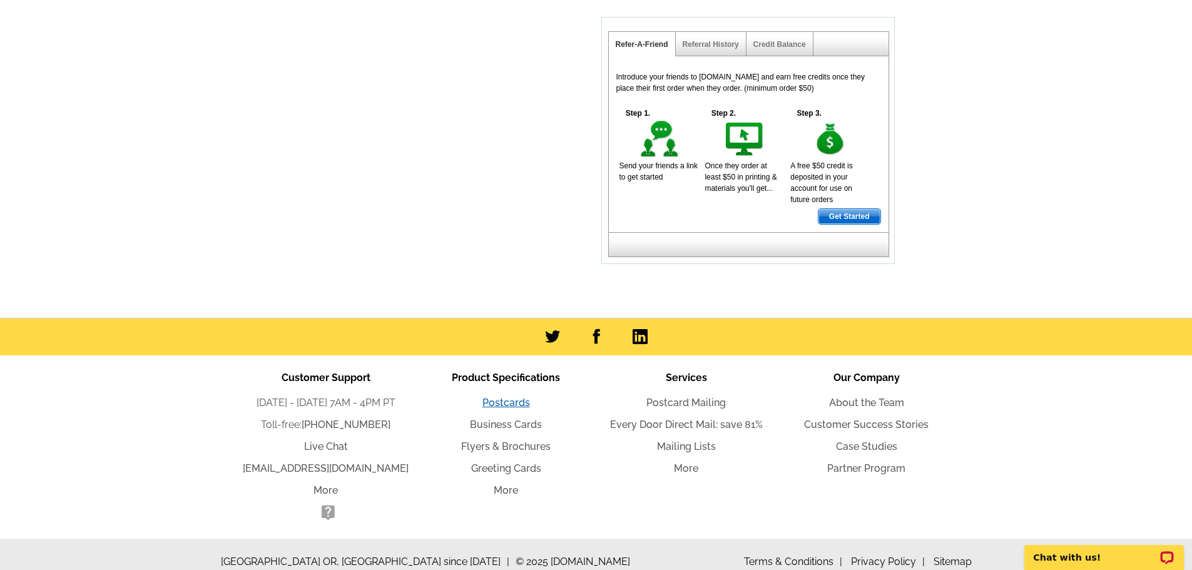
click at [517, 397] on link "Postcards" at bounding box center [507, 403] width 48 height 12
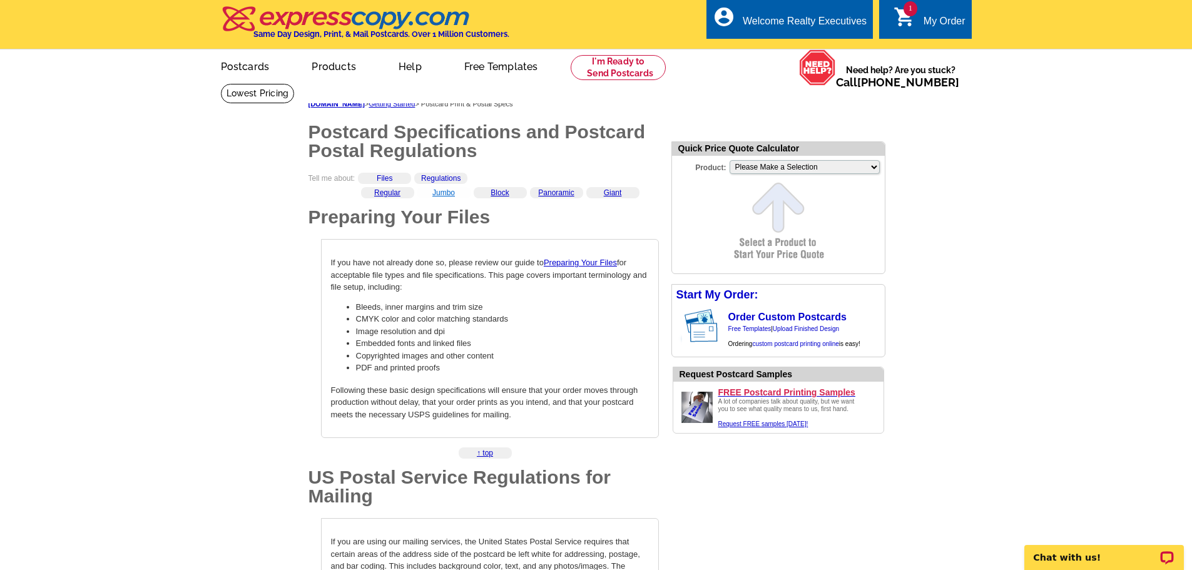
click at [448, 194] on link "Jumbo" at bounding box center [443, 192] width 23 height 9
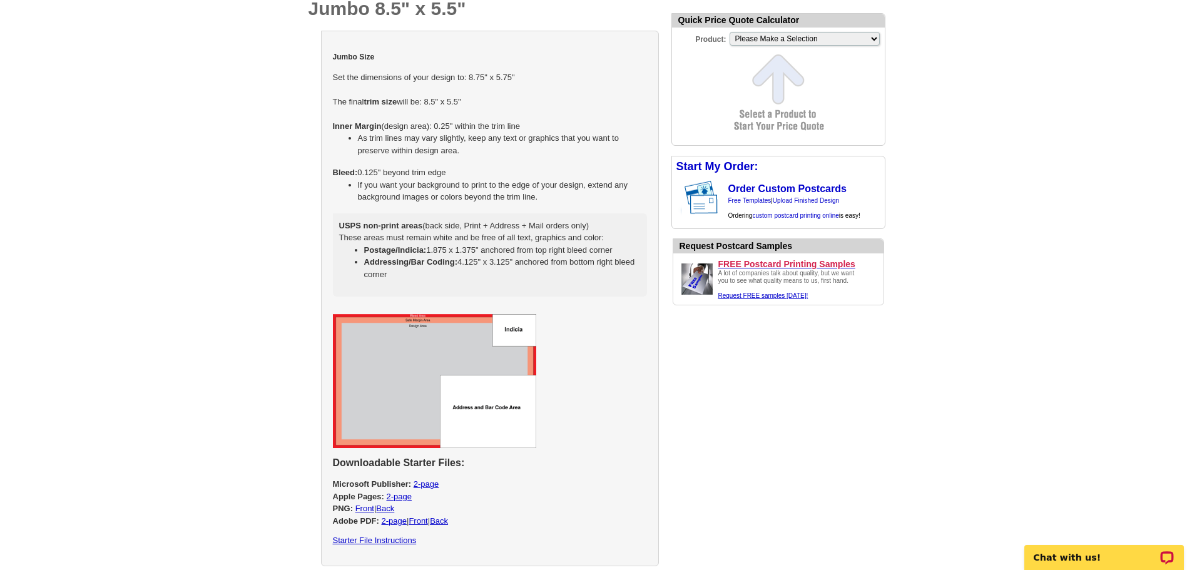
scroll to position [1335, 0]
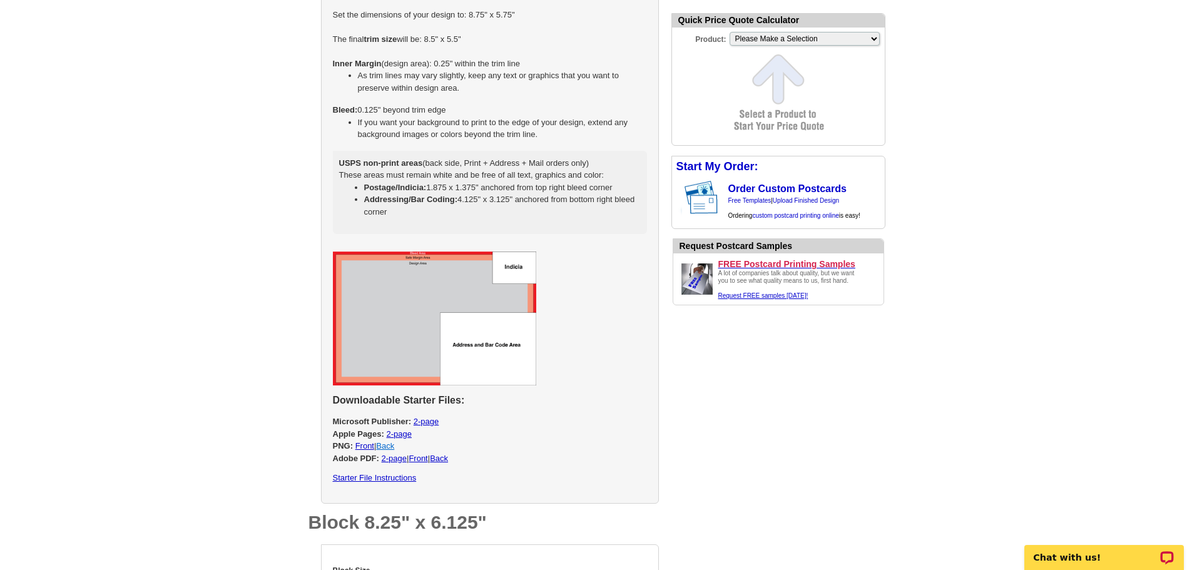
click at [391, 445] on link "Back" at bounding box center [385, 445] width 18 height 9
select select "2"
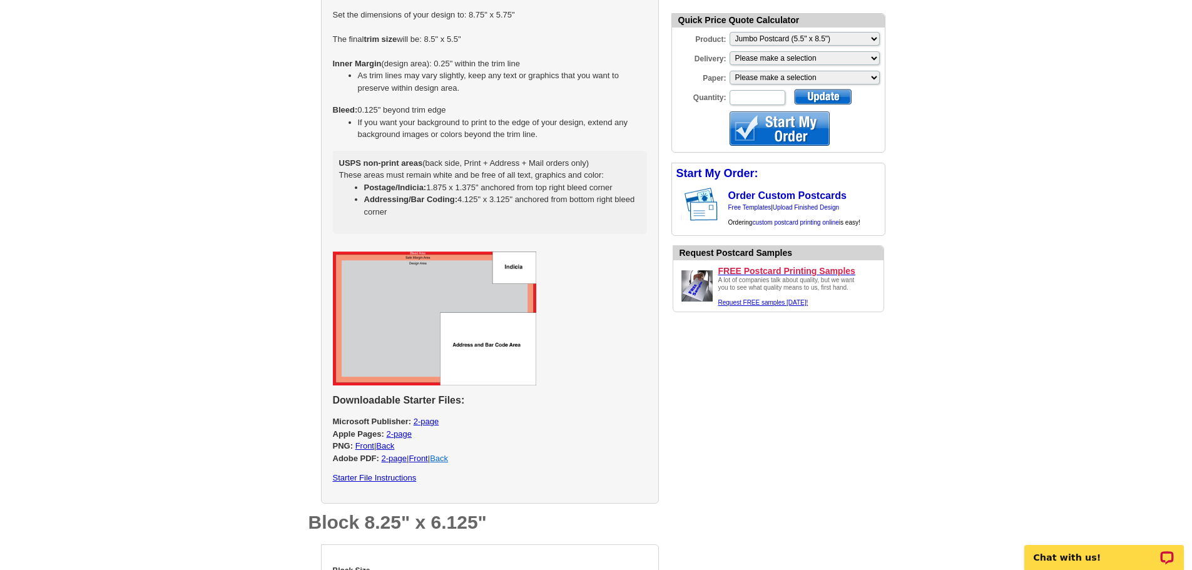
click at [446, 459] on link "Back" at bounding box center [439, 458] width 18 height 9
click at [367, 445] on link "Front" at bounding box center [364, 445] width 19 height 9
click at [393, 450] on link "Back" at bounding box center [385, 445] width 18 height 9
click at [392, 447] on link "Back" at bounding box center [385, 445] width 18 height 9
